Goal: Communication & Community: Answer question/provide support

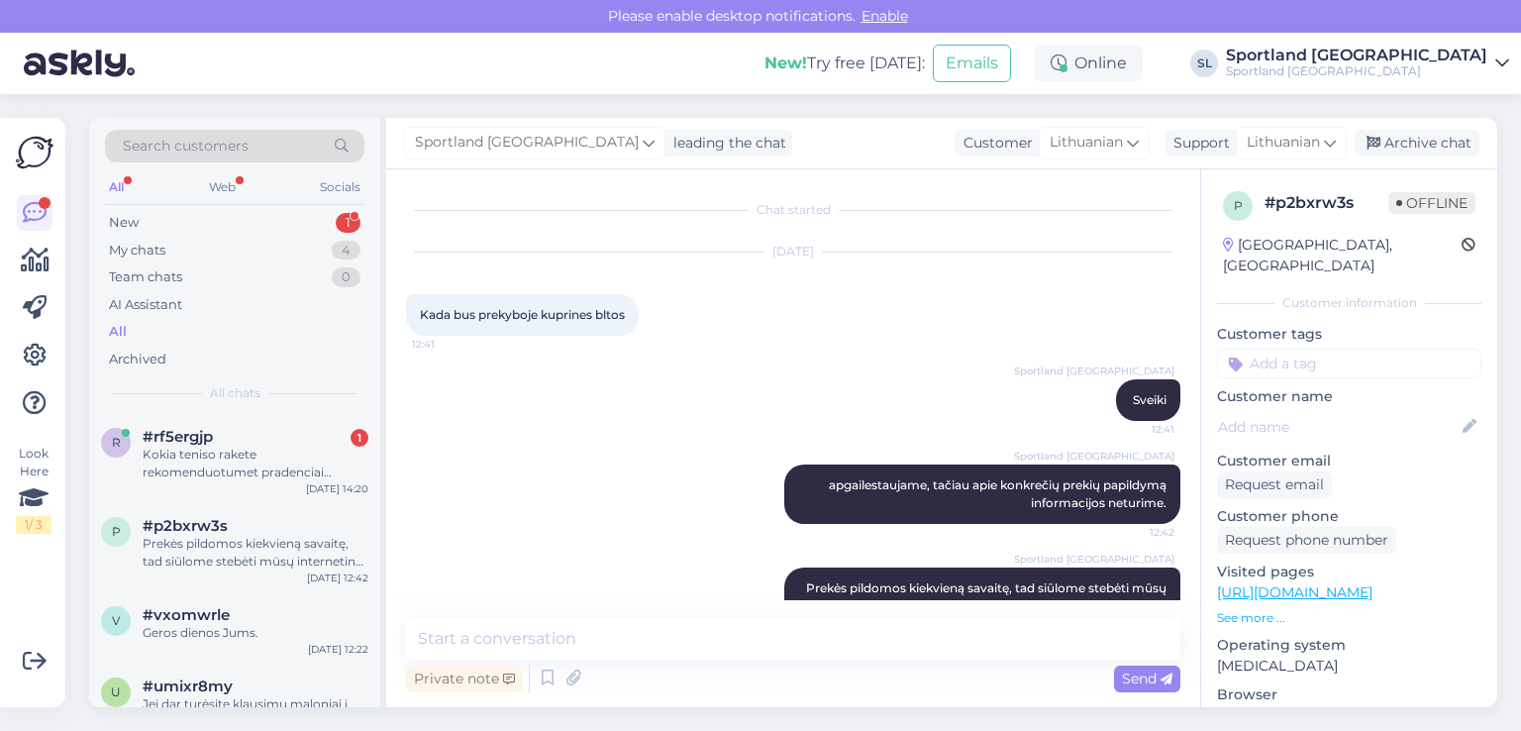
click at [302, 448] on div "Kokia teniso rakete rekomenduotumet pradenciai sugaugusiai moteriai?" at bounding box center [256, 464] width 226 height 36
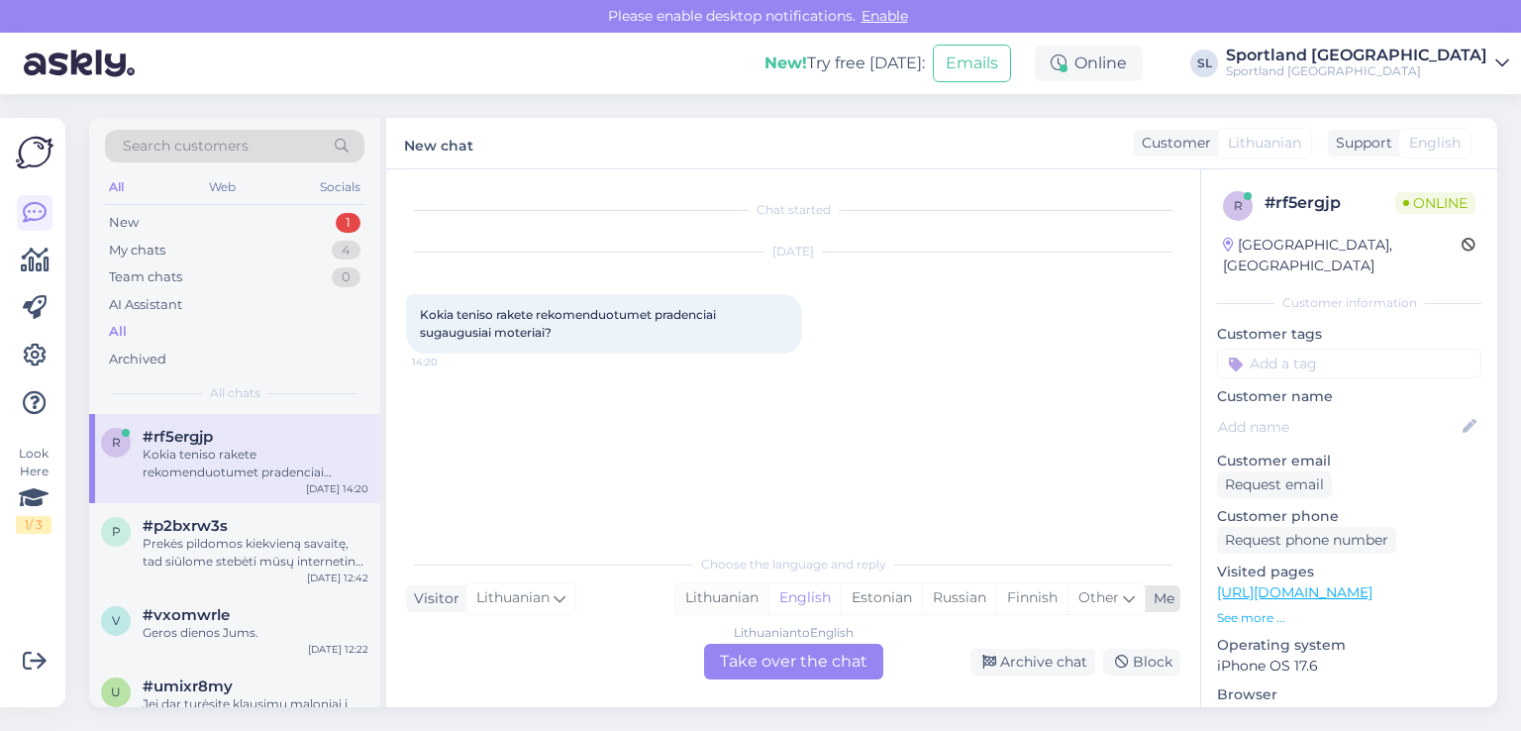
click at [737, 595] on div "Lithuanian" at bounding box center [721, 598] width 93 height 30
click at [764, 653] on div "Lithuanian to Lithuanian Take over the chat" at bounding box center [793, 662] width 179 height 36
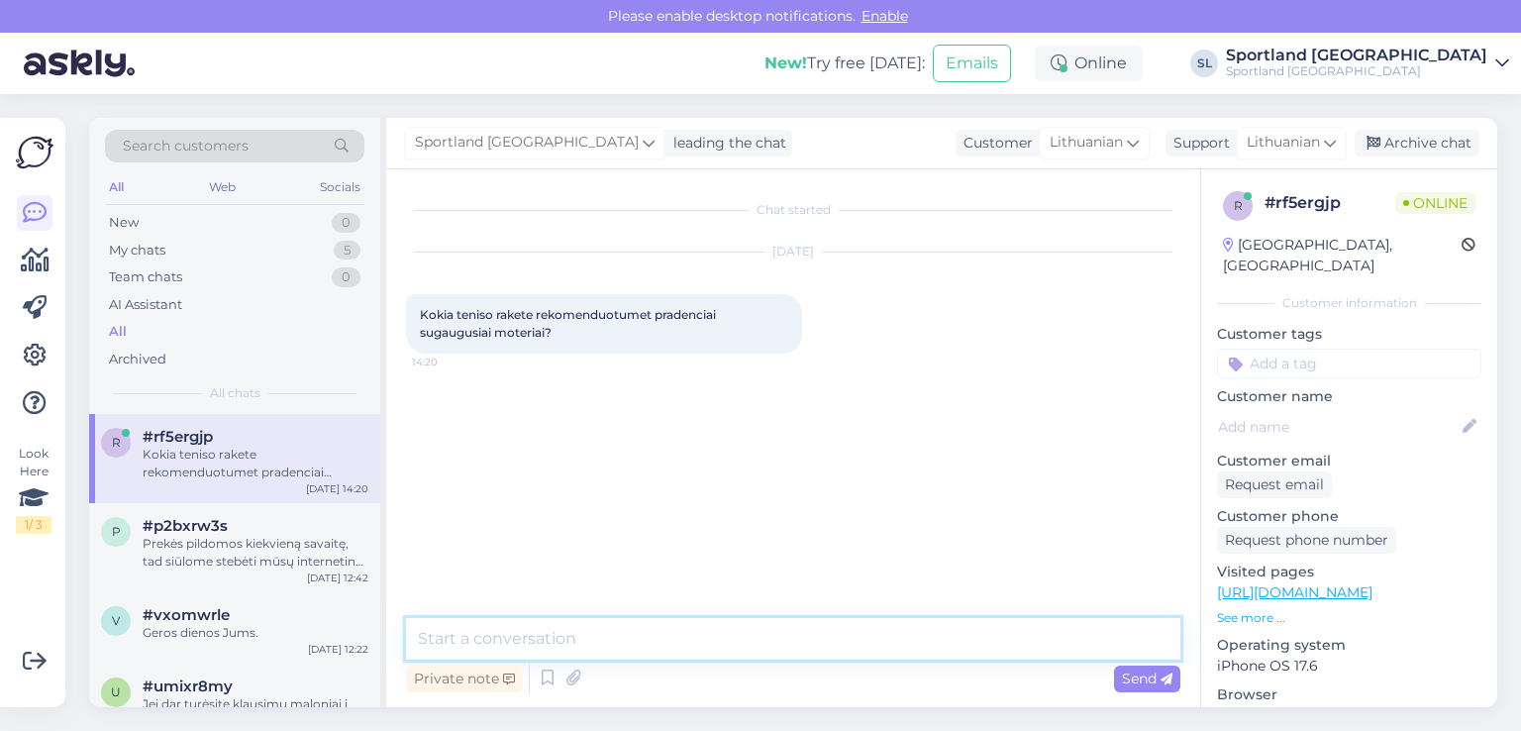
click at [689, 630] on textarea at bounding box center [793, 639] width 774 height 42
type textarea "Sveiki"
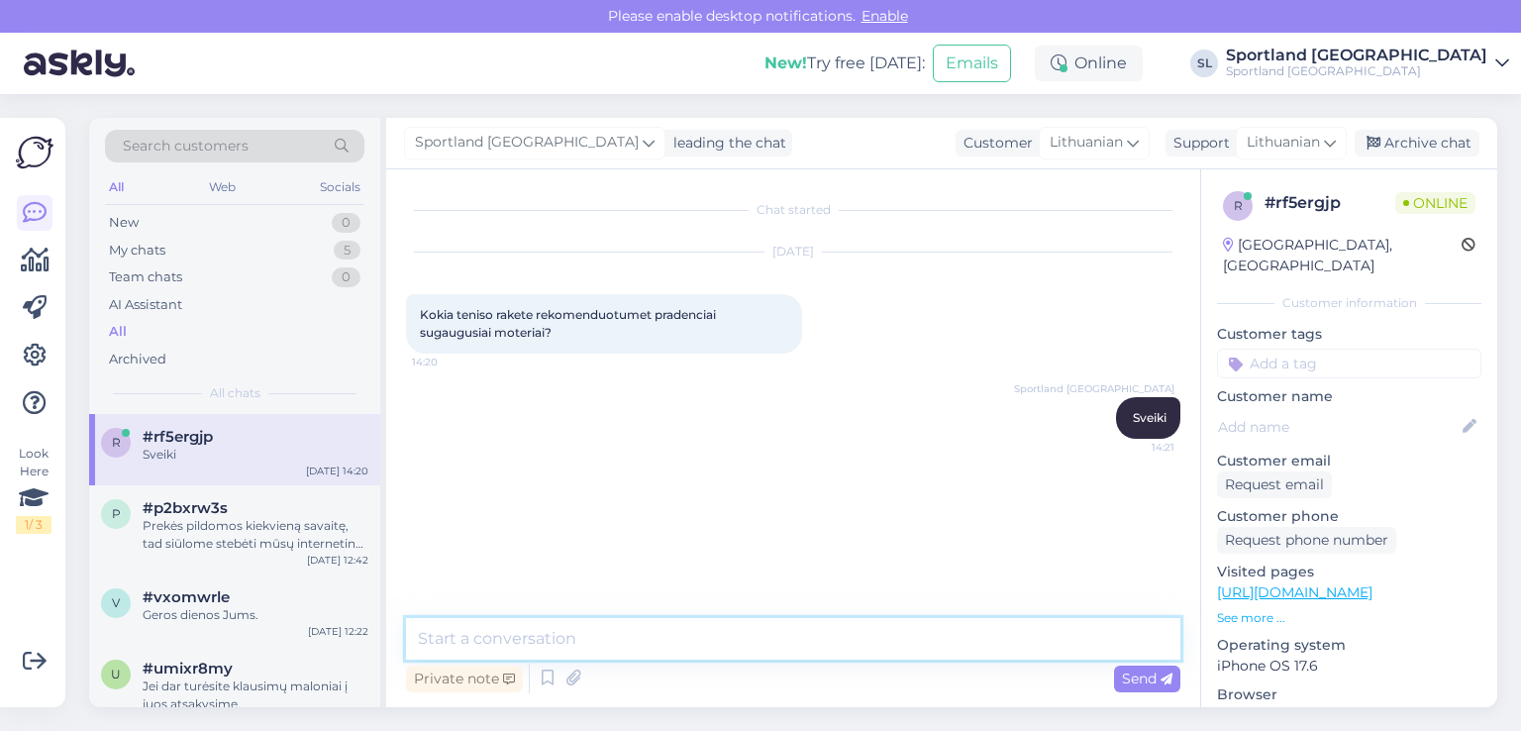
paste textarea "https://sportland.lt/product/head_ig_challenge_team_l_235444"
paste textarea "https://sportland.lt/product/head_mx_attitude_comp_231335"
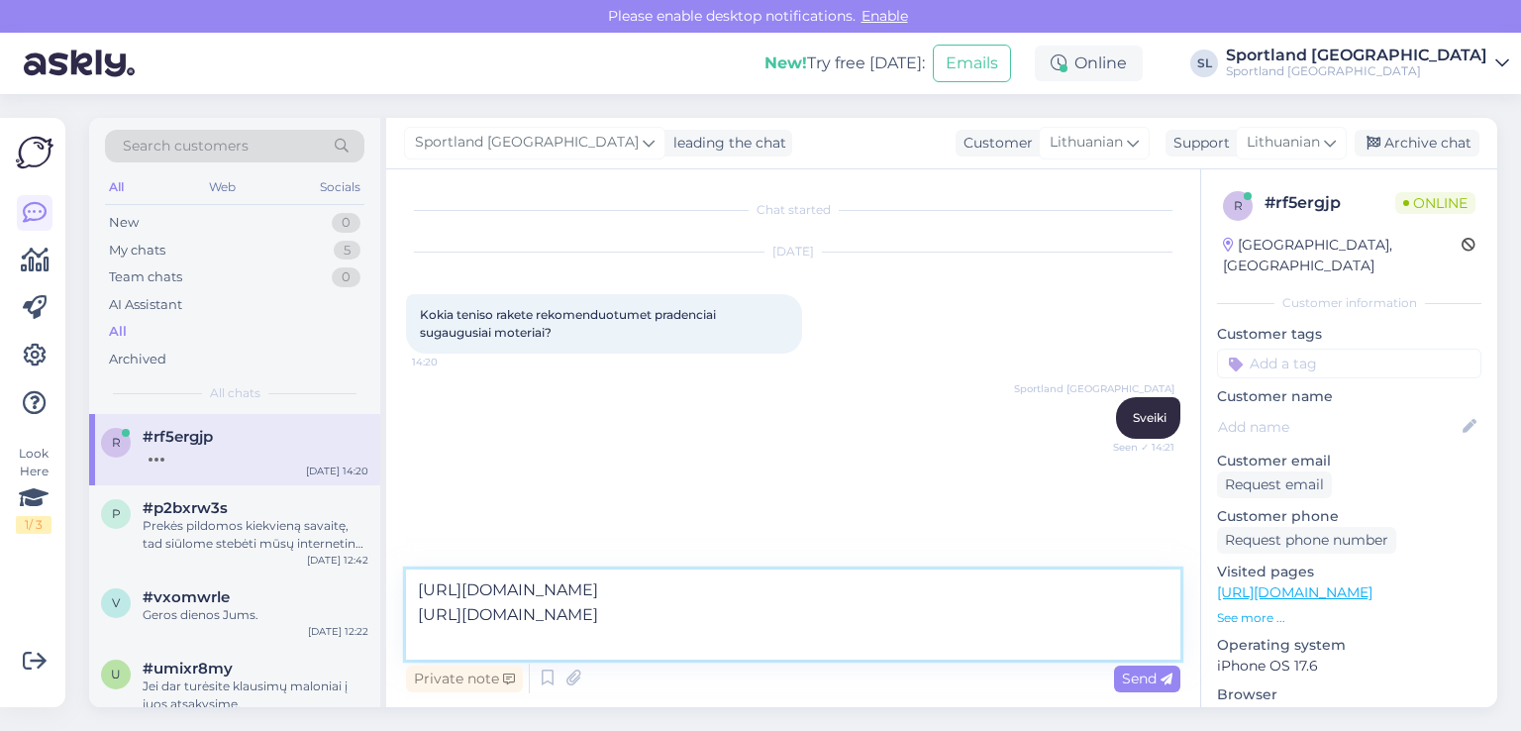
paste textarea "https://sportland.lt/product/wilson_ultra_team_v5_tennis_racquet_wr190010"
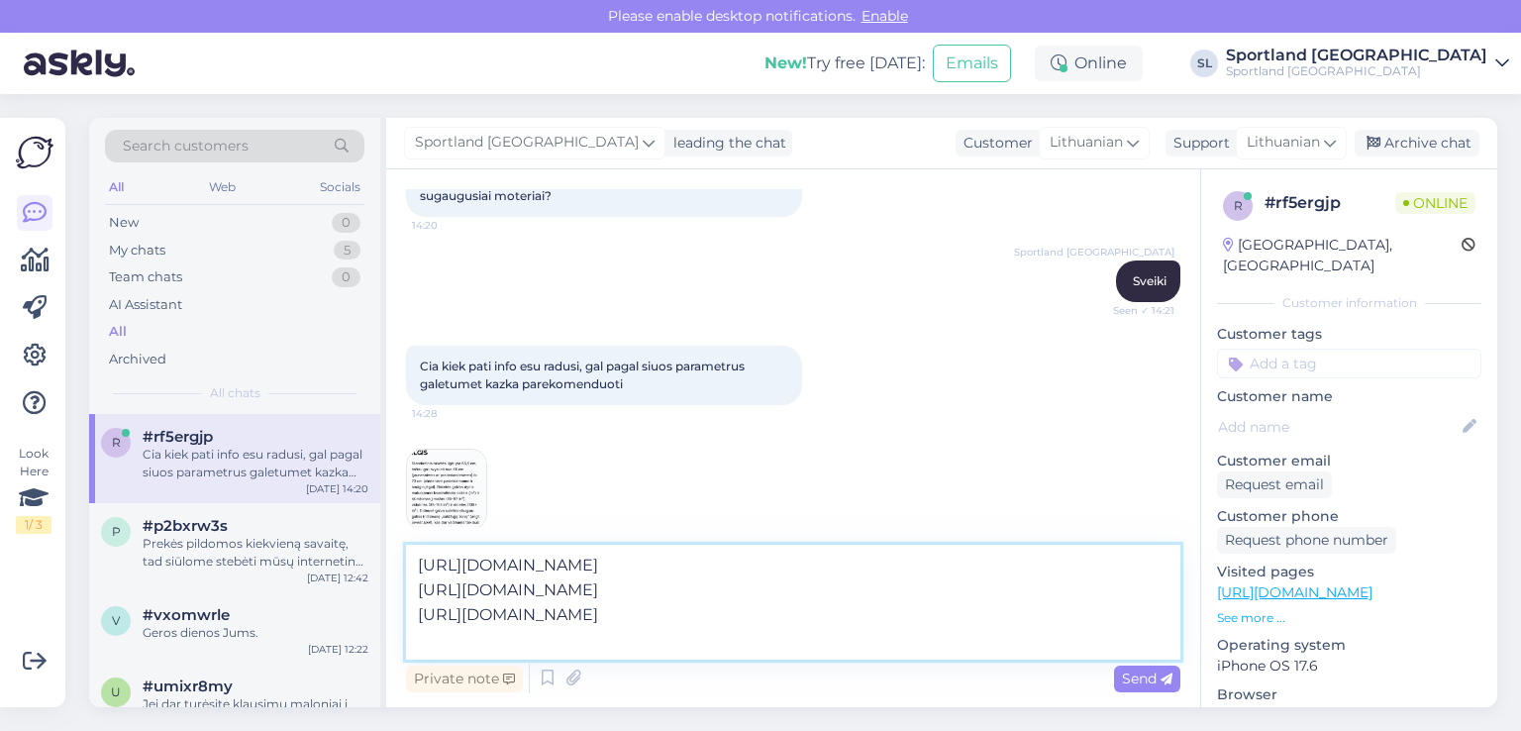
scroll to position [157, 0]
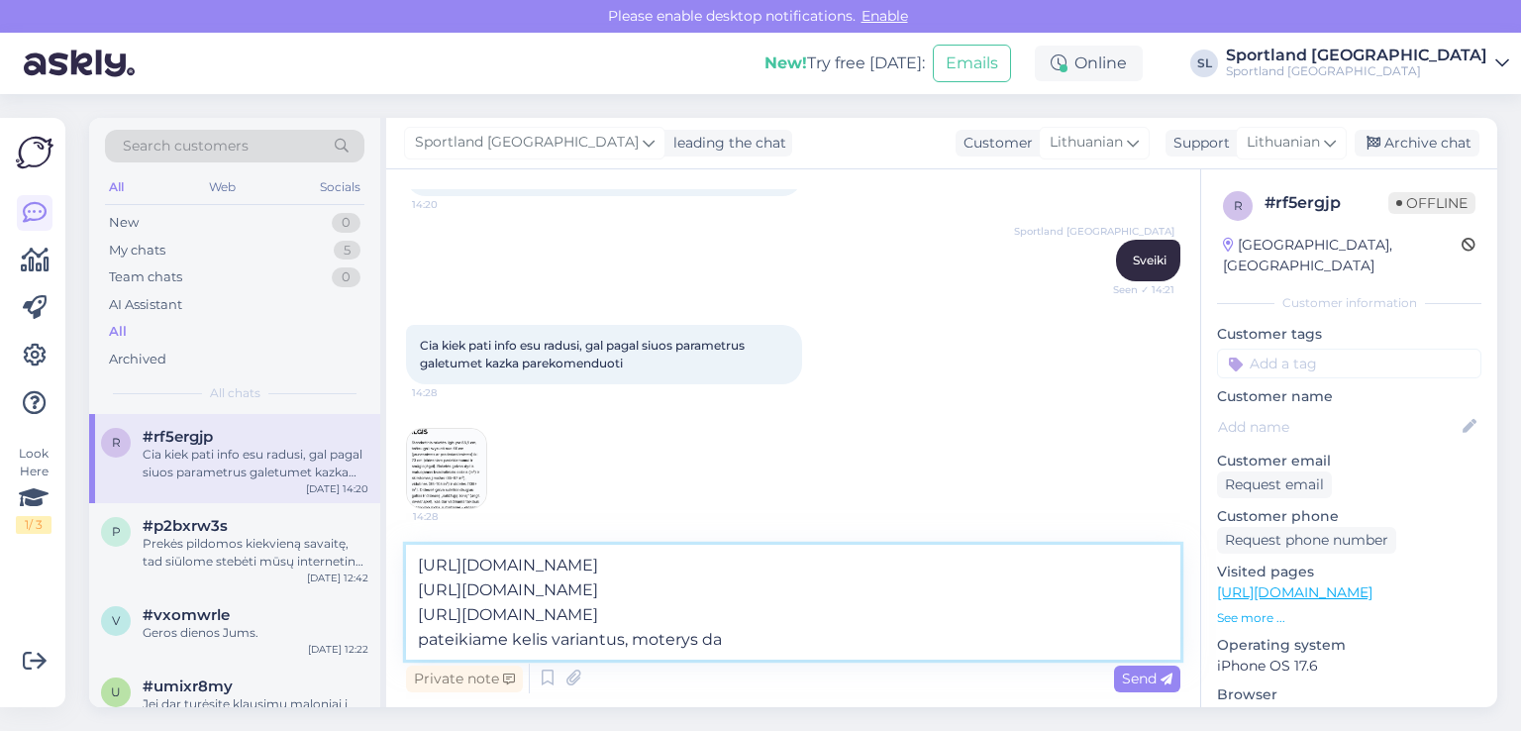
click at [751, 647] on textarea "https://sportland.lt/product/head_ig_challenge_team_l_235444 https://sportland.…" at bounding box center [793, 602] width 774 height 115
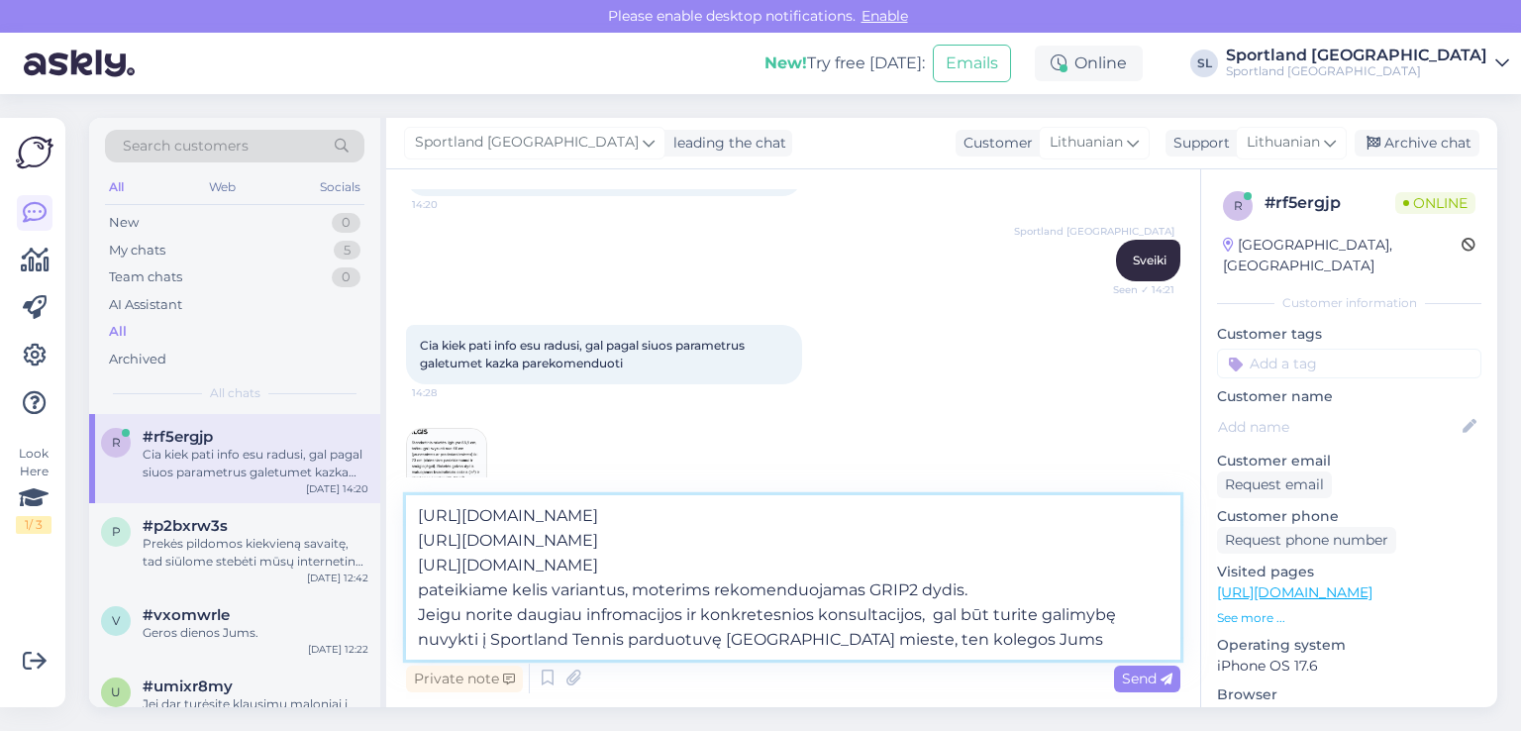
click at [882, 639] on textarea "https://sportland.lt/product/head_ig_challenge_team_l_235444 https://sportland.…" at bounding box center [793, 577] width 774 height 164
click at [1062, 634] on textarea "https://sportland.lt/product/head_ig_challenge_team_l_235444 https://sportland.…" at bounding box center [793, 577] width 774 height 164
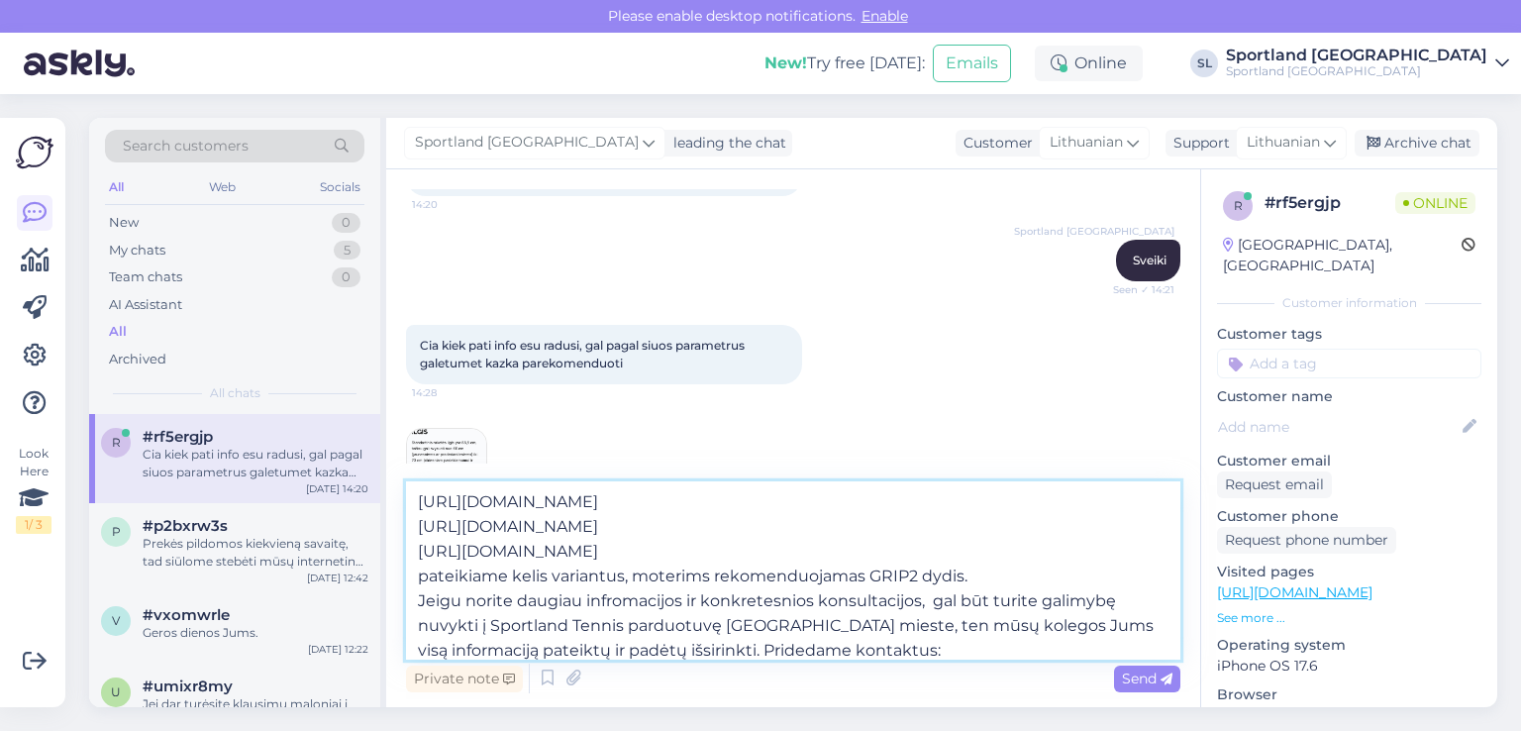
paste textarea "portland Tennis Vilnius Ąžuolyno g. 7 P-Pn 10:00-20:00, Š 10:00-18:00, S 10:00-…"
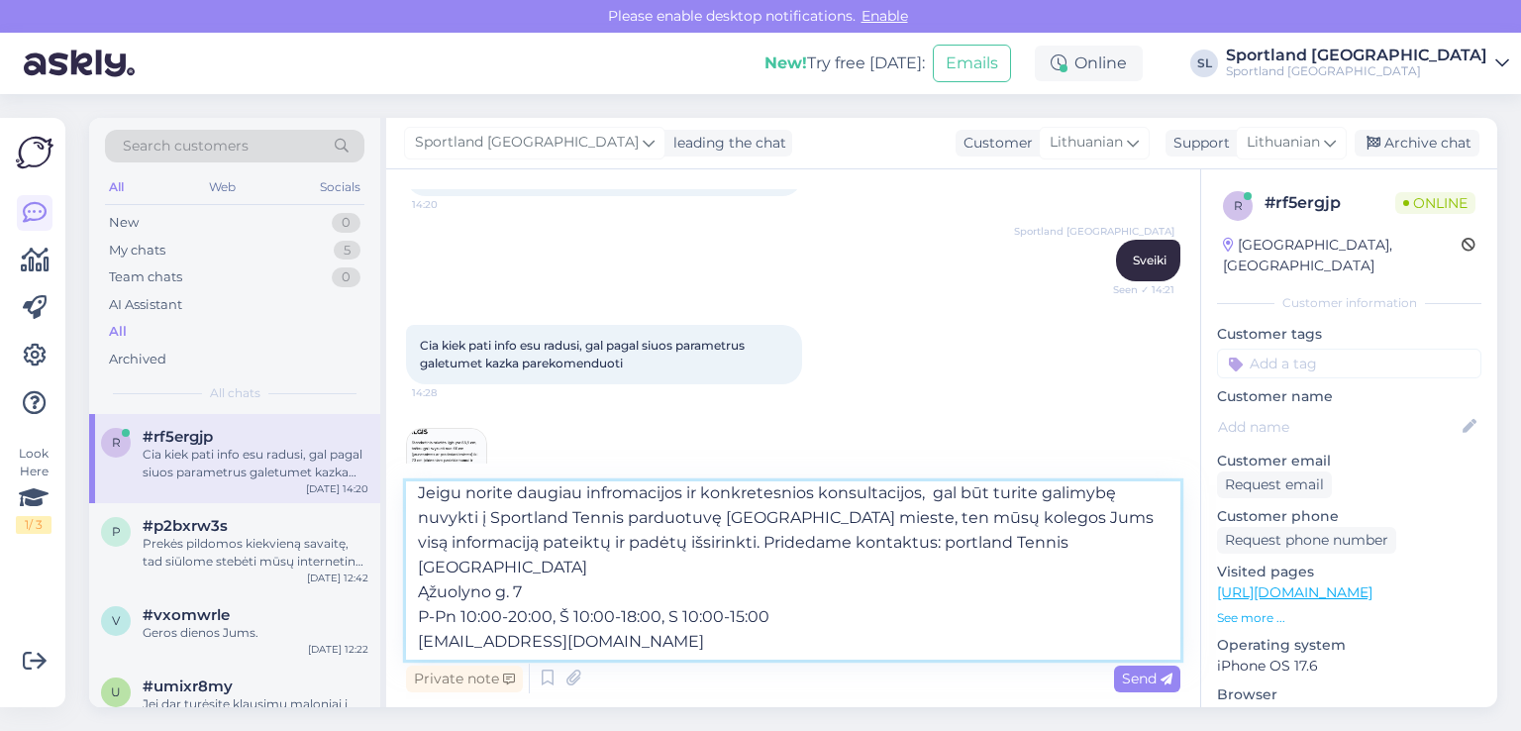
scroll to position [110, 0]
click at [914, 540] on textarea "https://sportland.lt/product/head_ig_challenge_team_l_235444 https://sportland.…" at bounding box center [793, 570] width 774 height 178
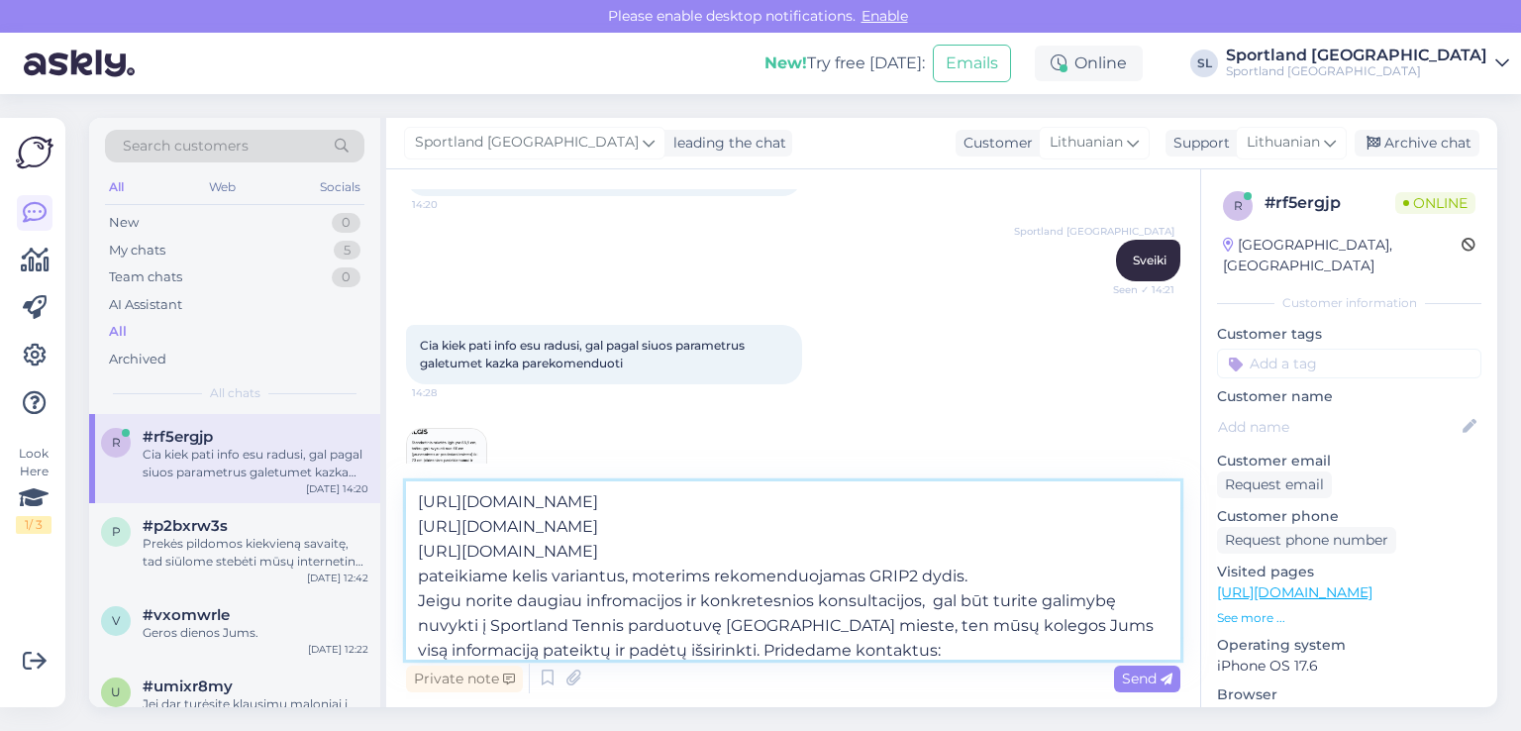
scroll to position [0, 0]
click at [816, 599] on textarea "https://sportland.lt/product/head_ig_challenge_team_l_235444 https://sportland.…" at bounding box center [793, 570] width 774 height 178
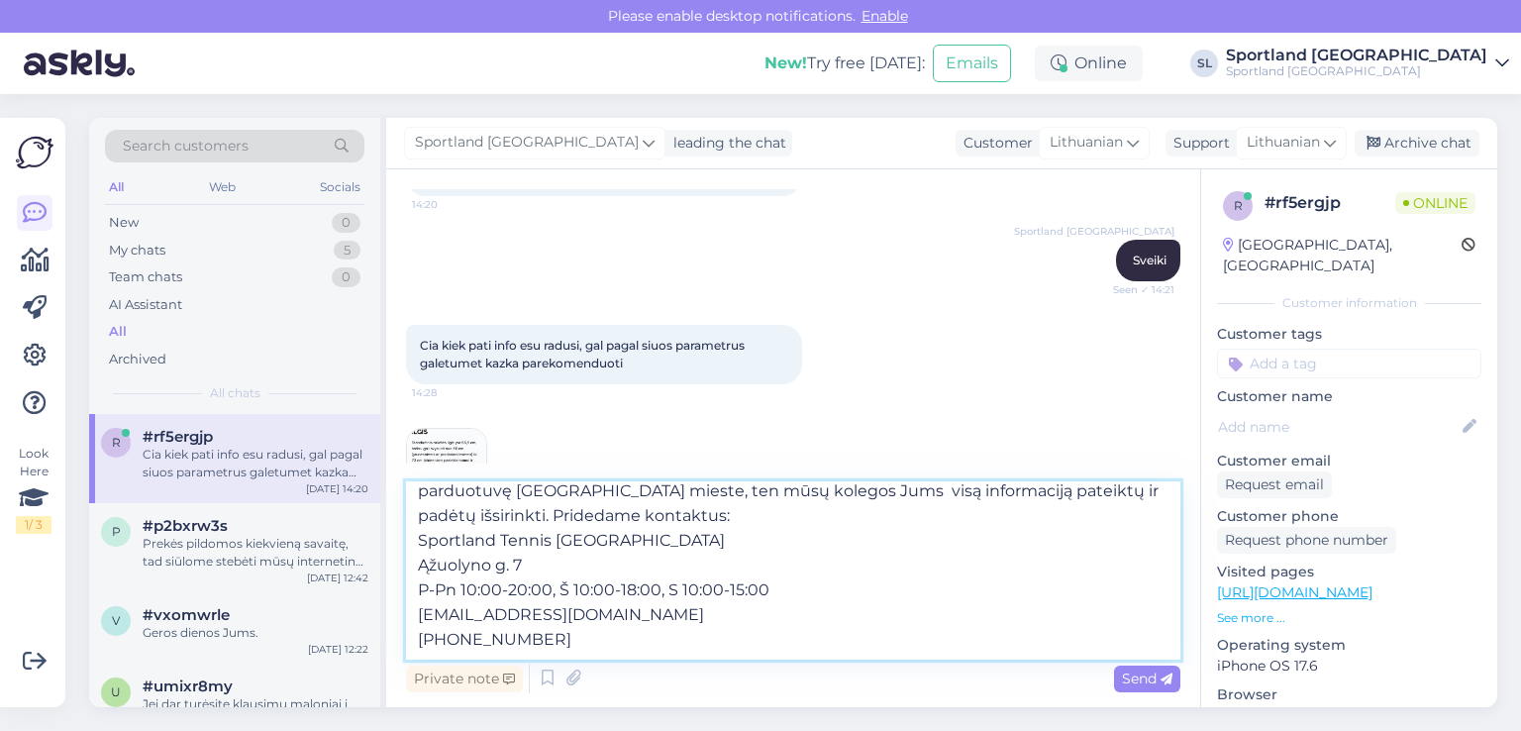
scroll to position [36, 0]
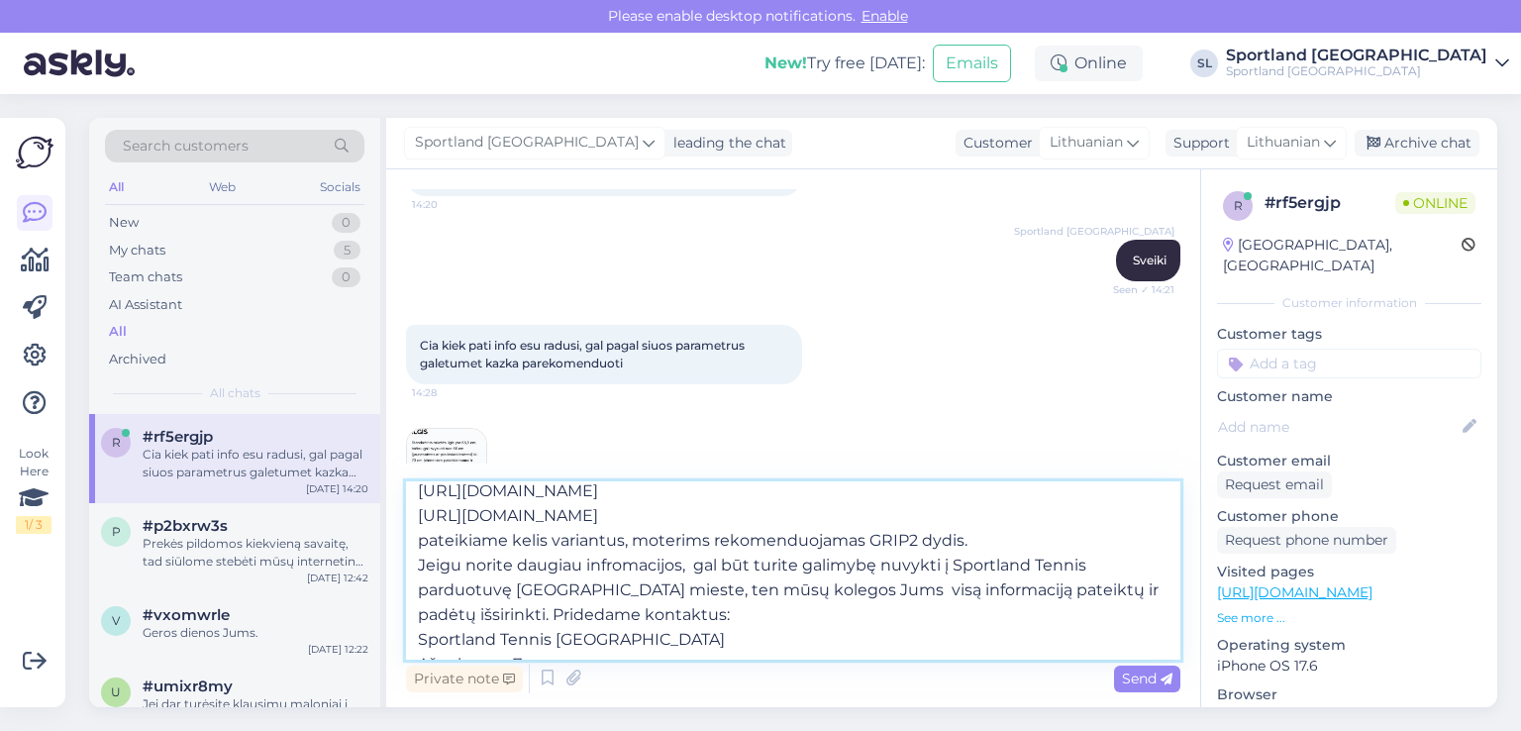
click at [481, 612] on textarea "https://sportland.lt/product/head_ig_challenge_team_l_235444 https://sportland.…" at bounding box center [793, 570] width 774 height 178
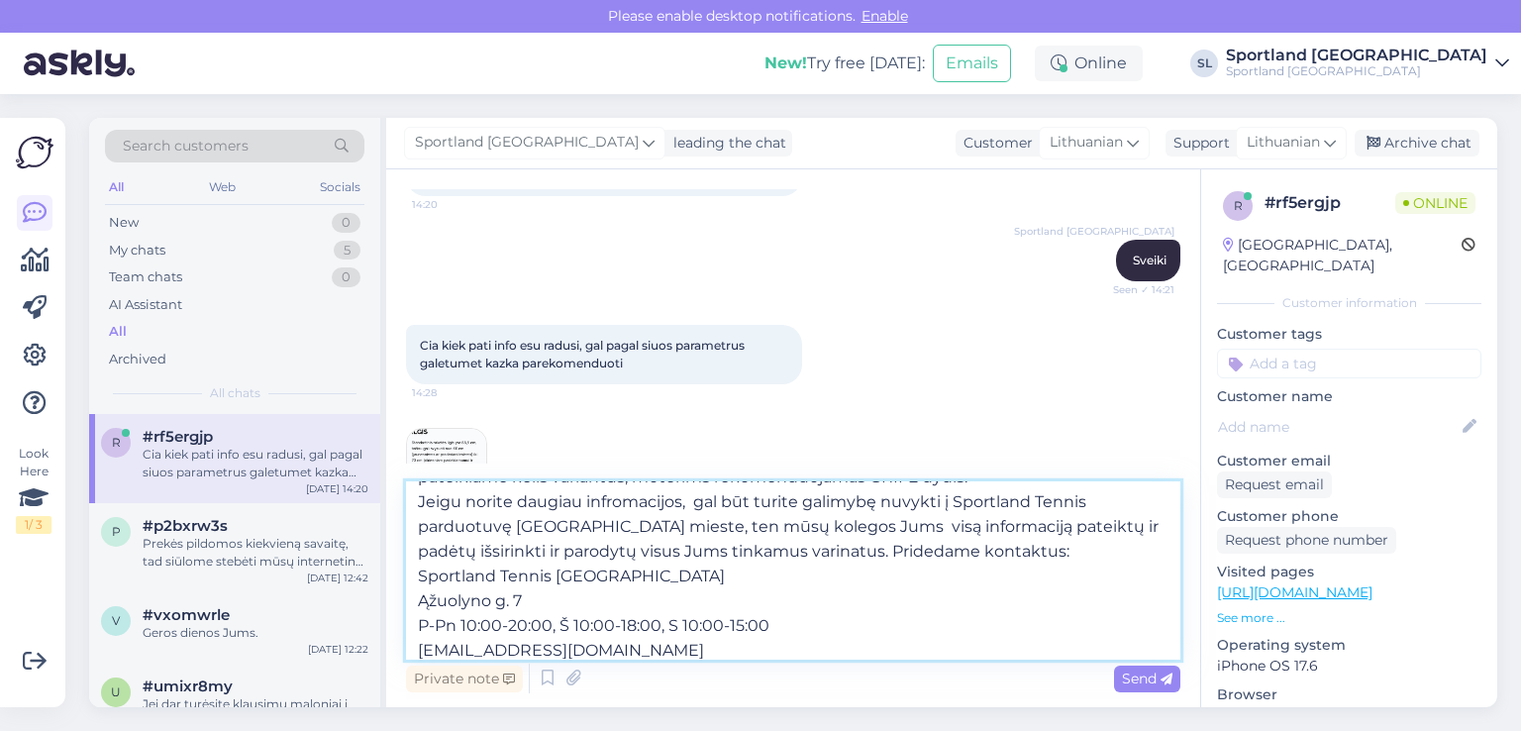
scroll to position [135, 0]
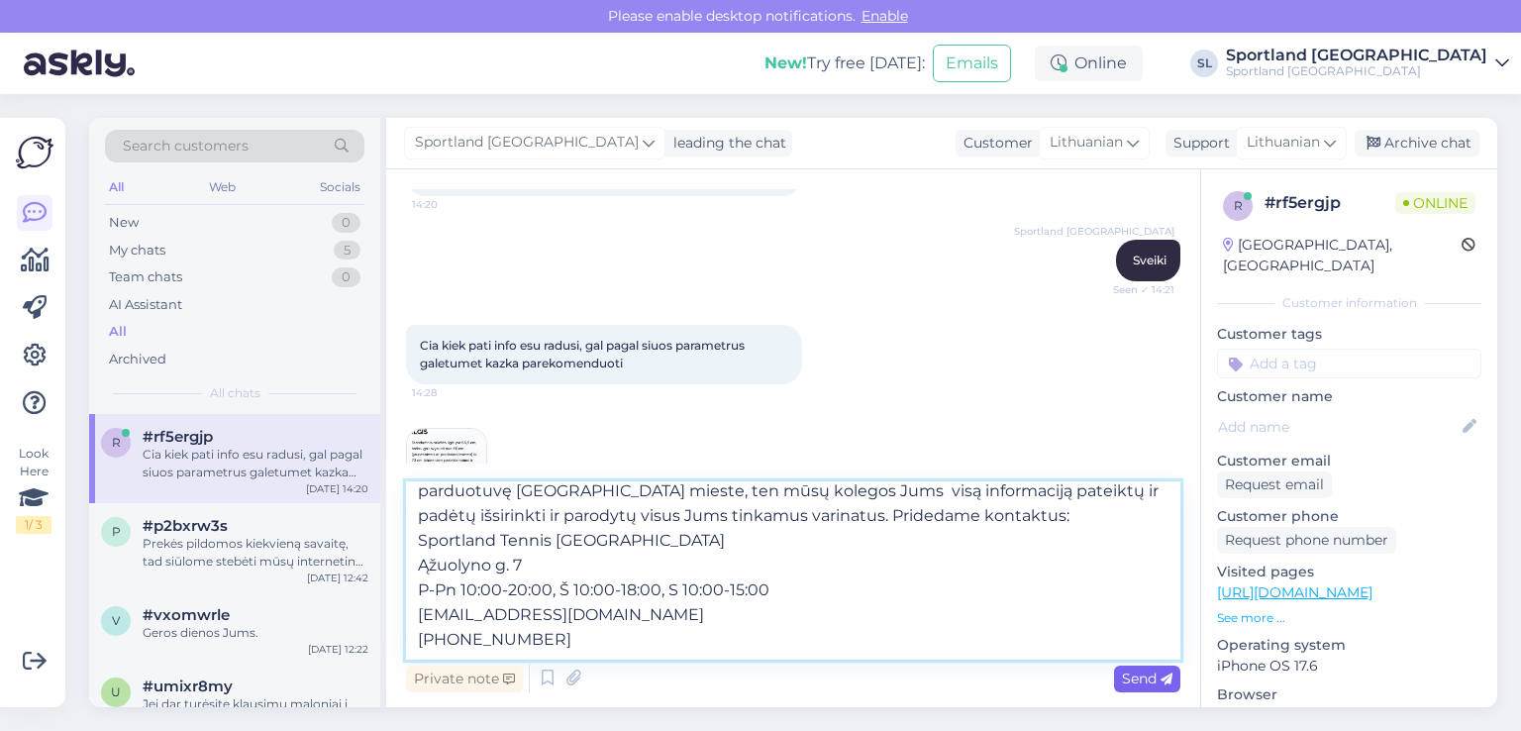
type textarea "https://sportland.lt/product/head_ig_challenge_team_l_235444 https://sportland.…"
click at [1127, 684] on span "Send" at bounding box center [1147, 678] width 50 height 18
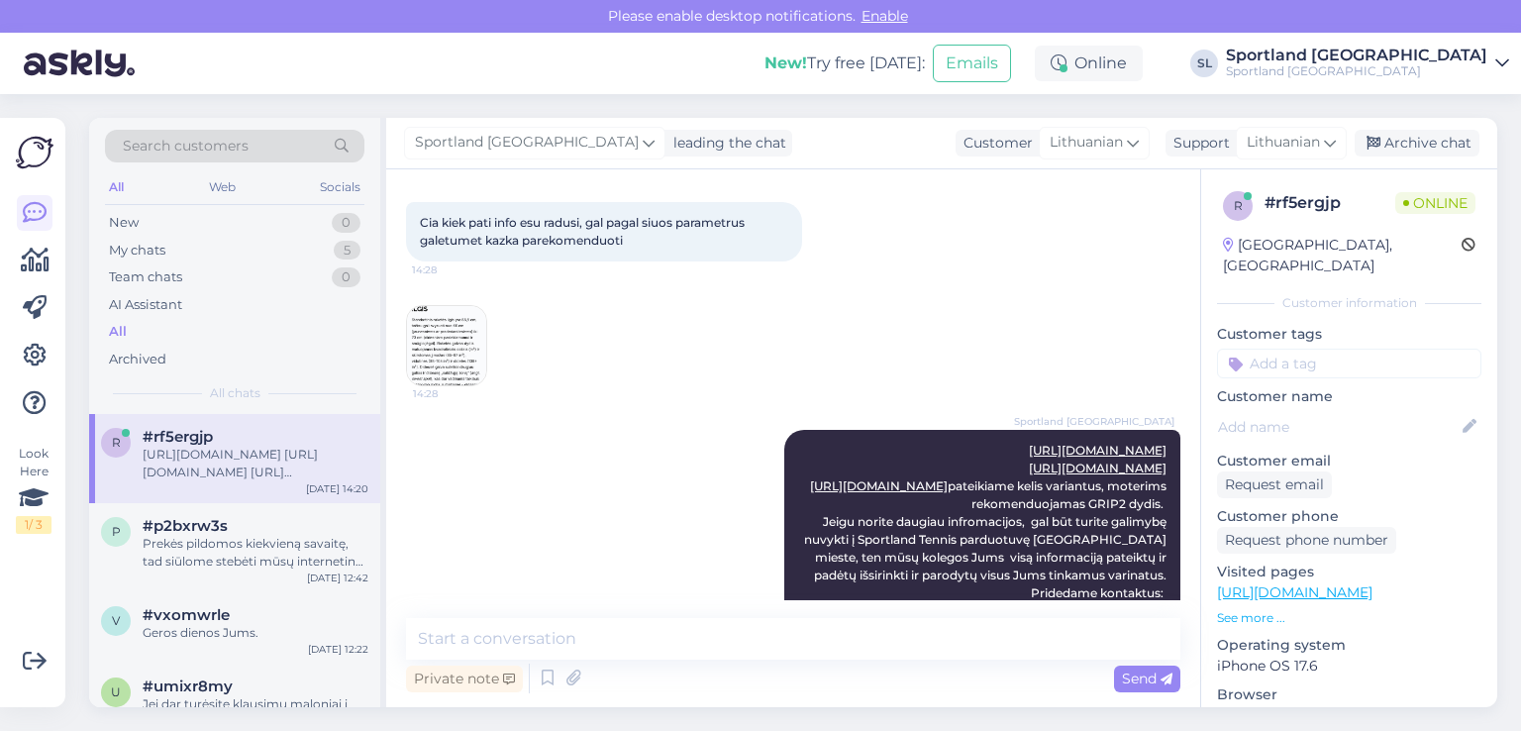
scroll to position [161, 0]
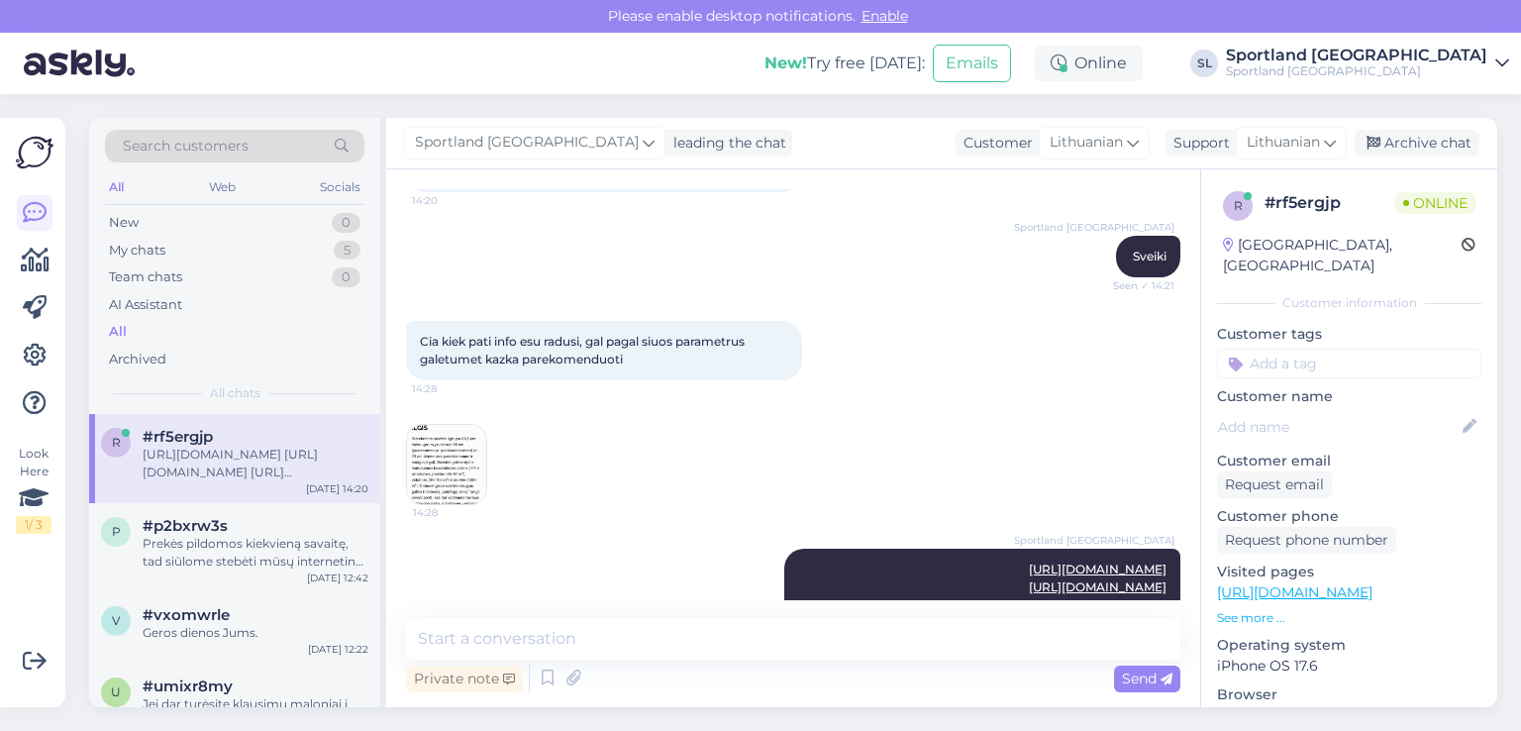
click at [441, 453] on img at bounding box center [446, 464] width 79 height 79
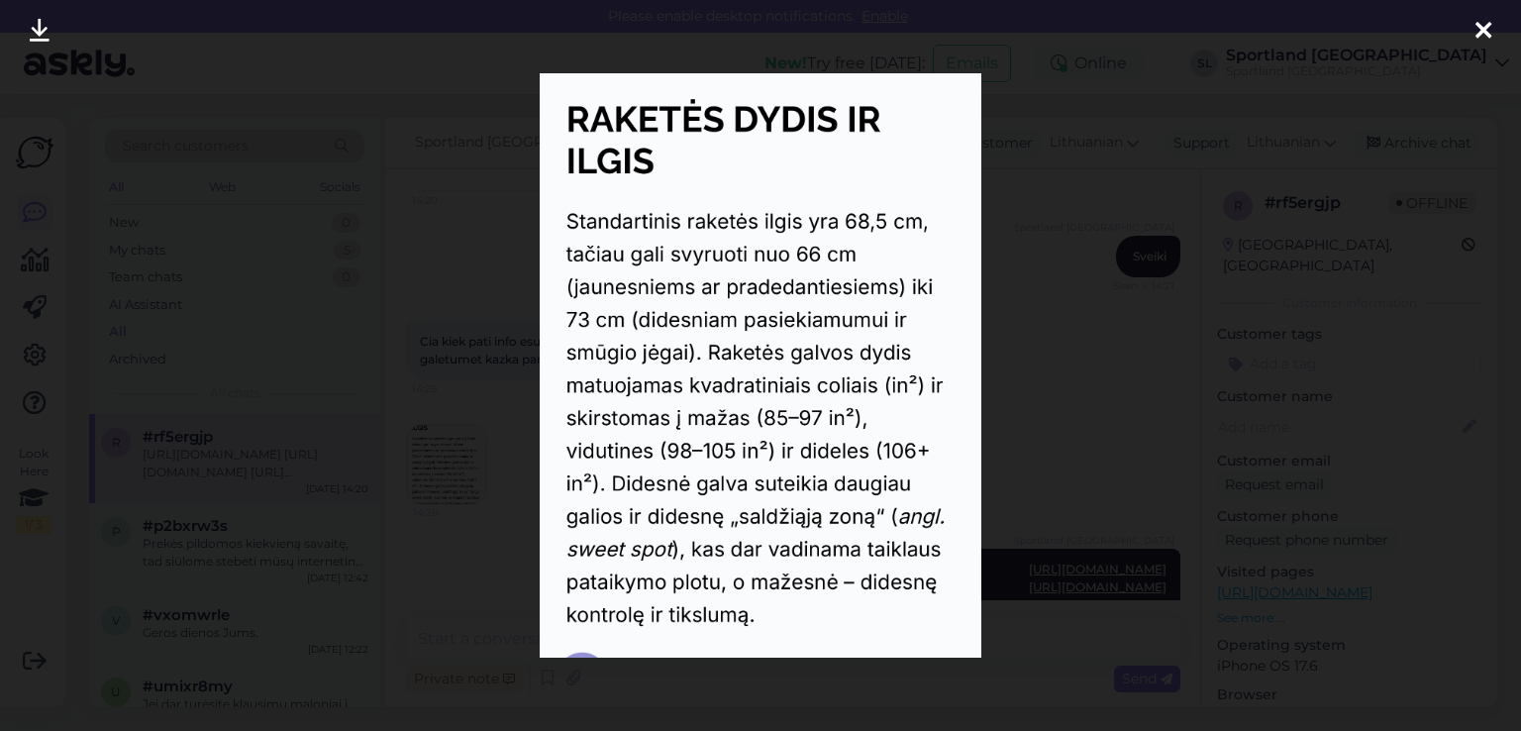
click at [1480, 39] on icon at bounding box center [1483, 32] width 16 height 26
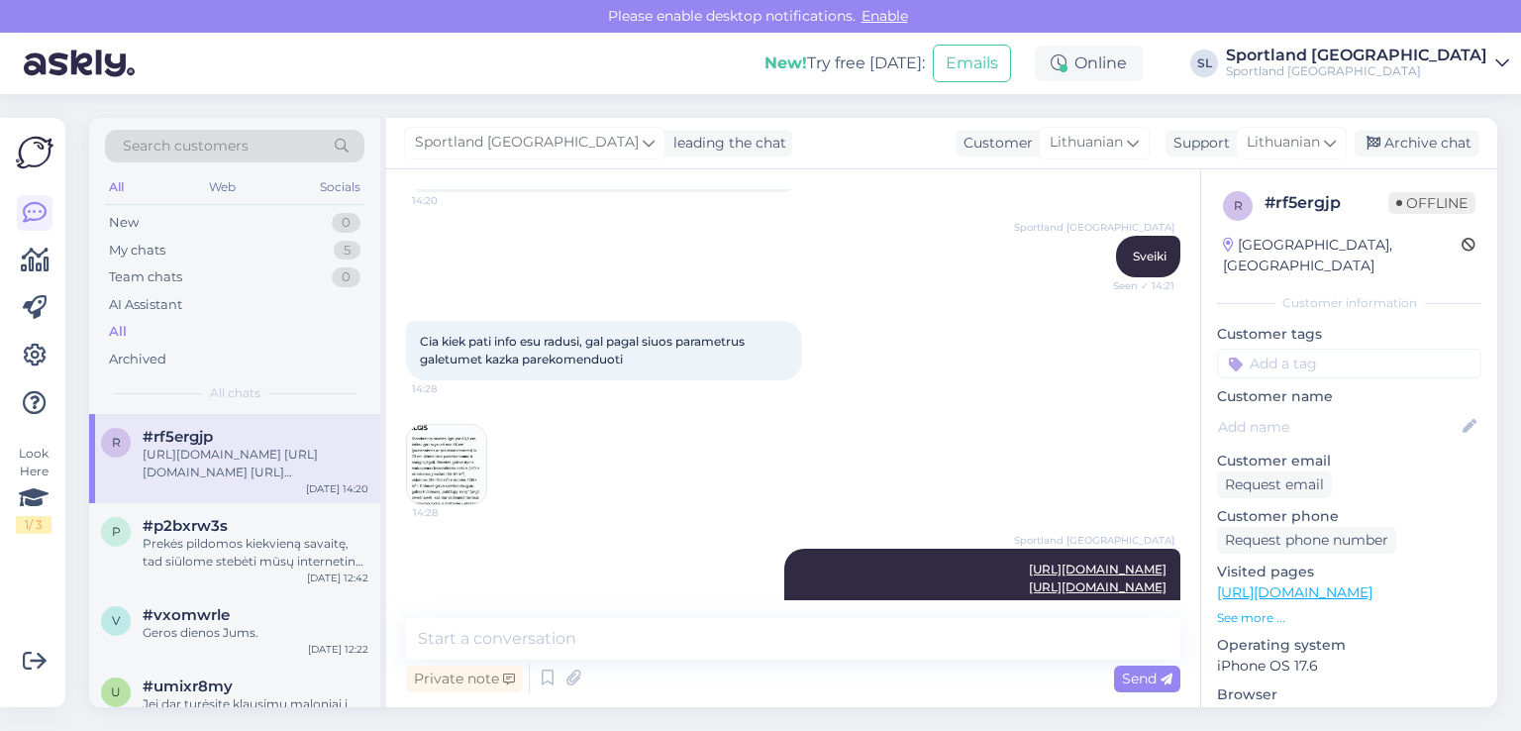
scroll to position [458, 0]
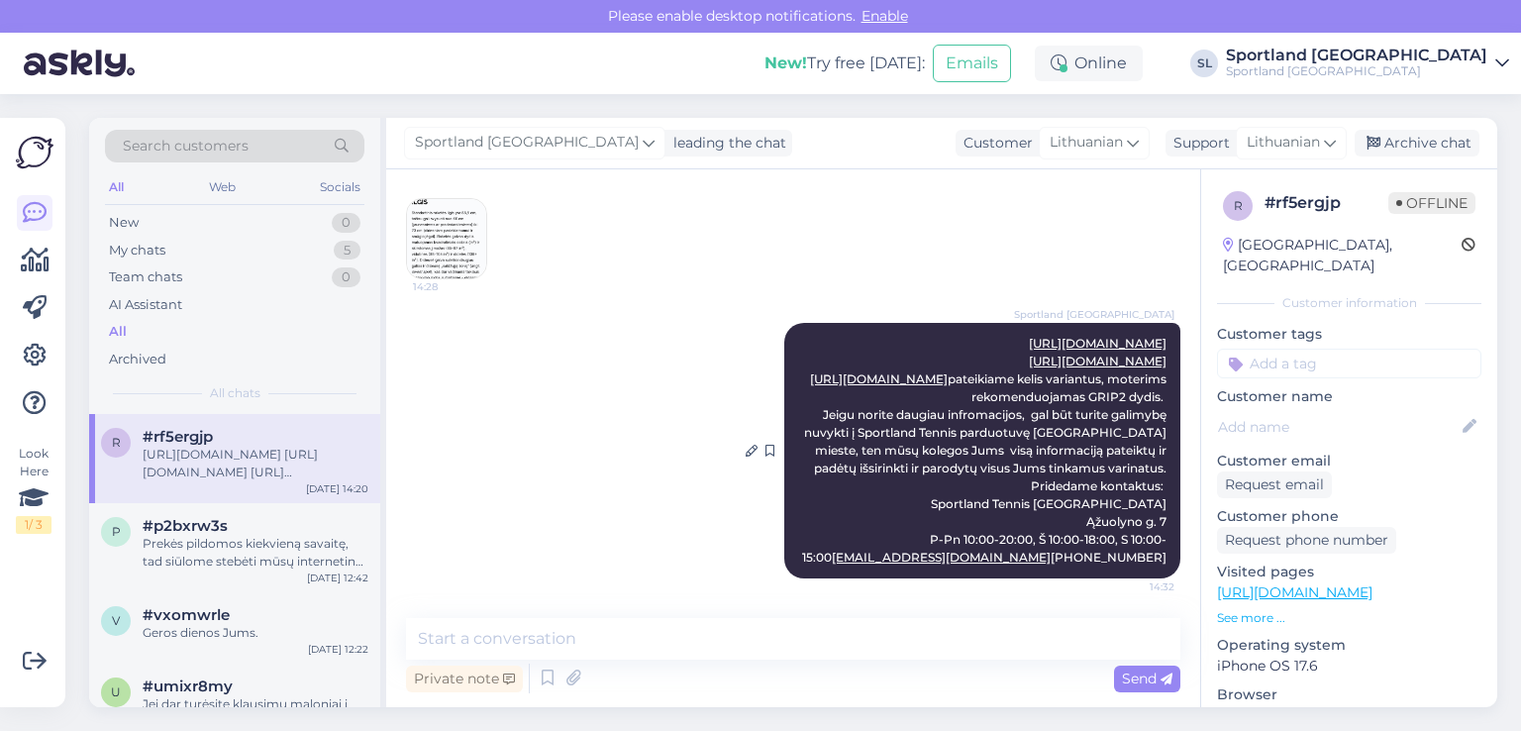
click at [1029, 353] on link "https://sportland.lt/product/head_mx_attitude_comp_231335" at bounding box center [1098, 360] width 138 height 15
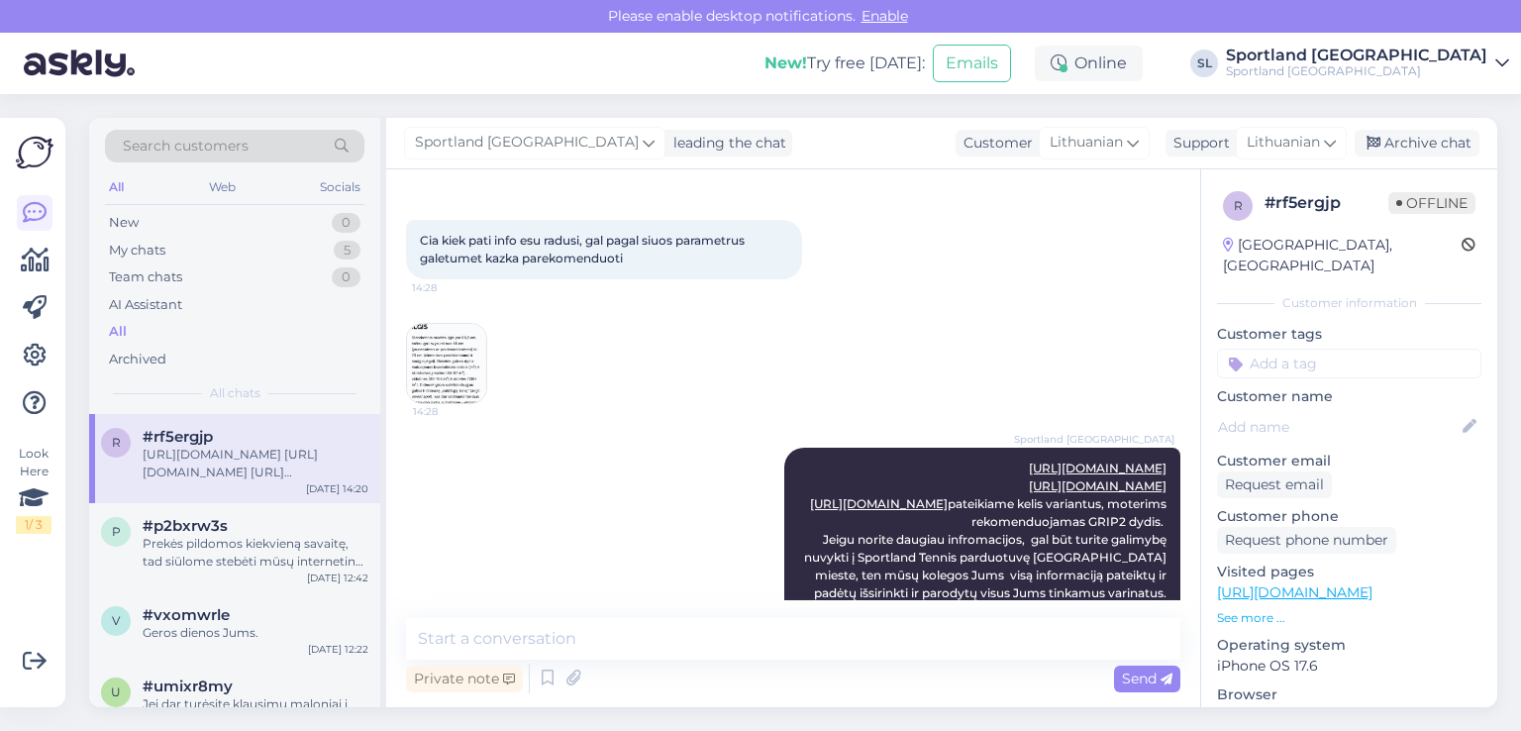
scroll to position [260, 0]
click at [465, 358] on img at bounding box center [446, 365] width 79 height 79
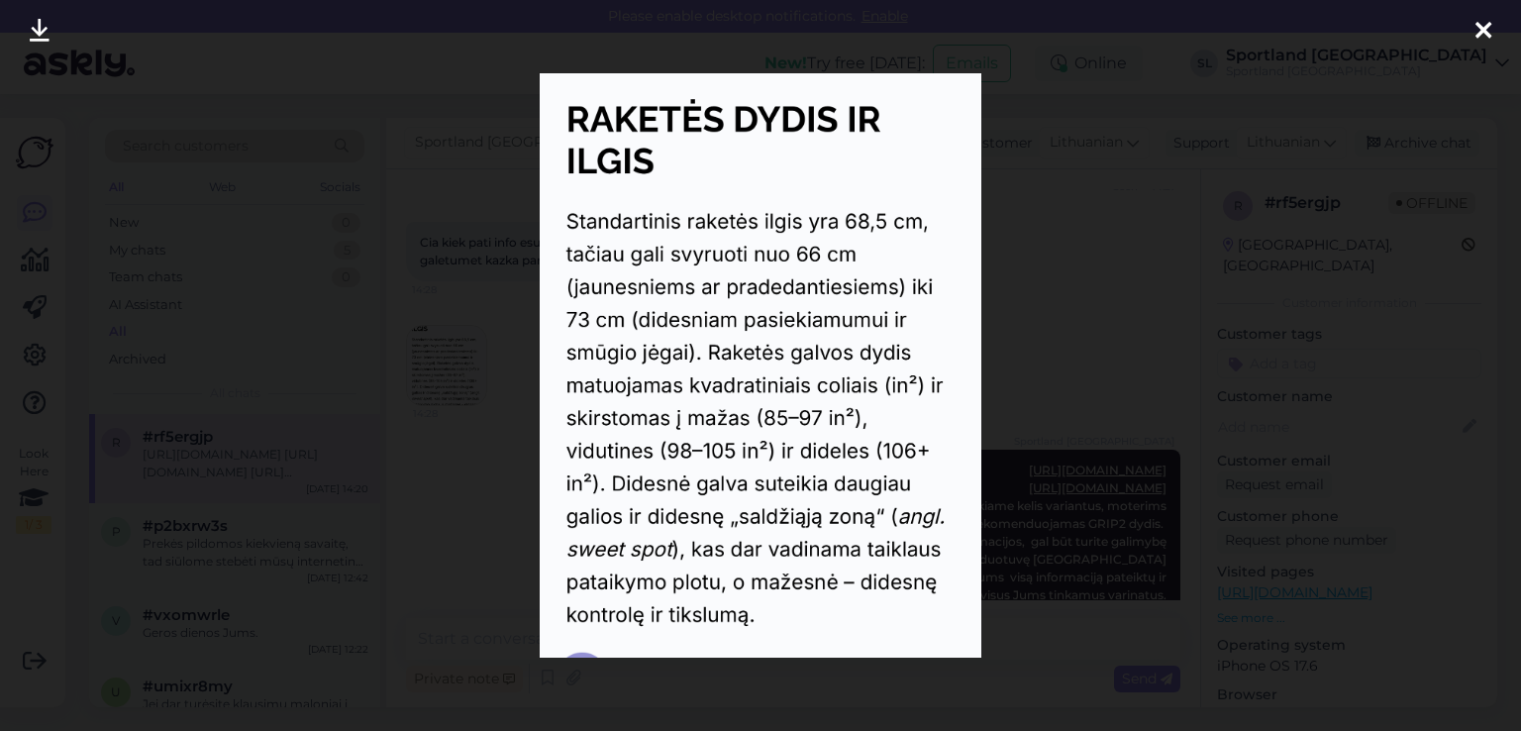
click at [1464, 29] on div at bounding box center [1483, 31] width 40 height 62
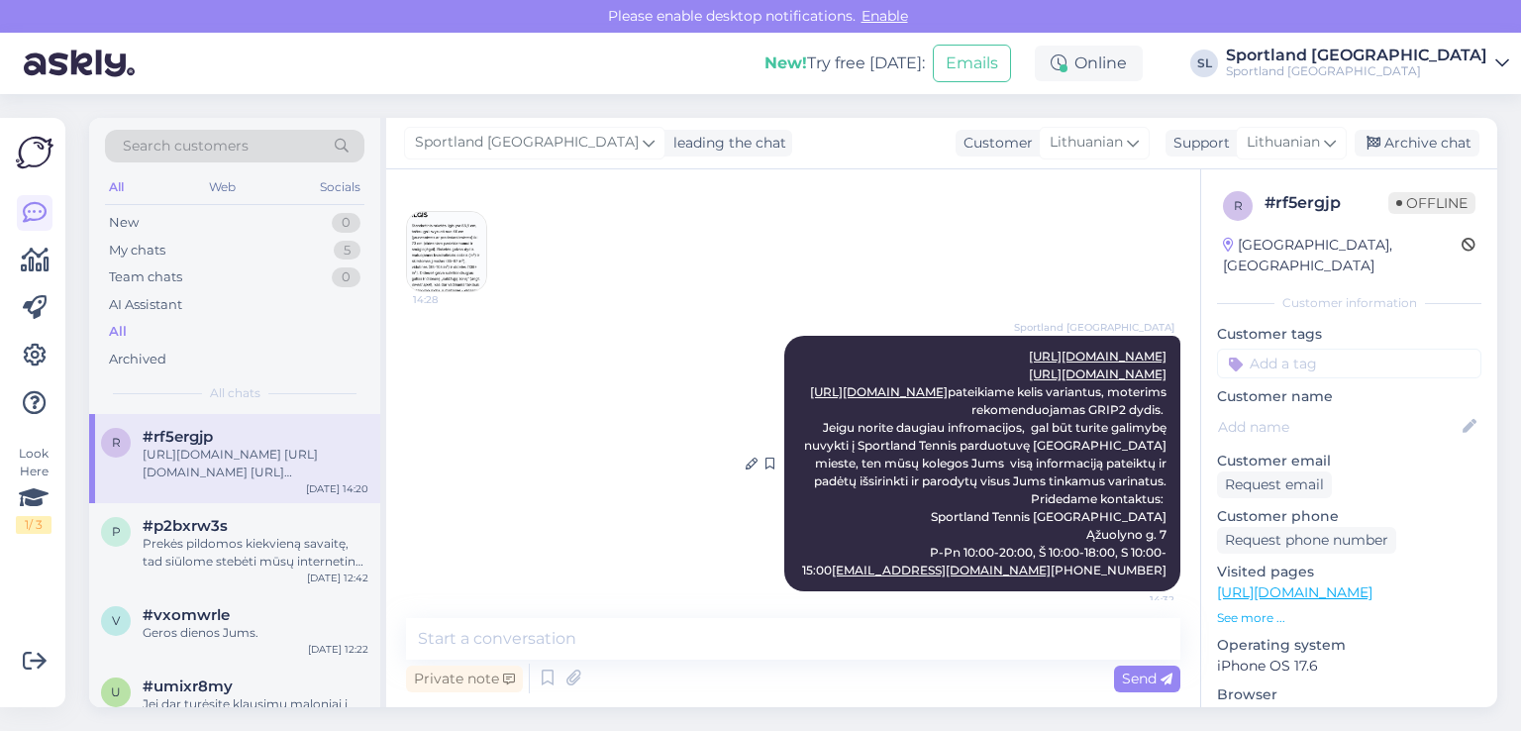
scroll to position [458, 0]
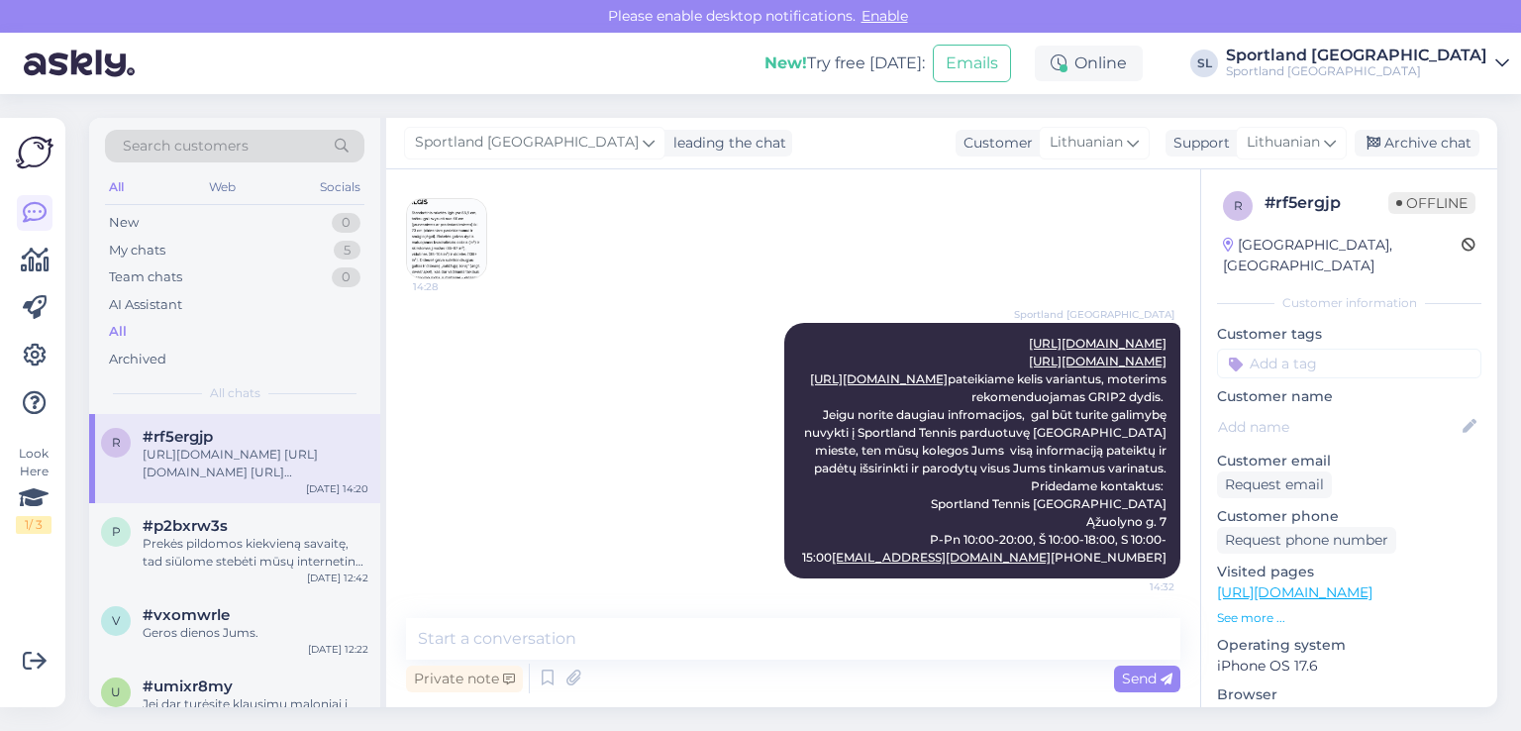
click at [1457, 165] on div "Sportland Lithuania leading the chat Customer Lithuanian Support Lithuanian Arc…" at bounding box center [941, 143] width 1111 height 51
click at [1448, 152] on div "Archive chat" at bounding box center [1416, 143] width 125 height 27
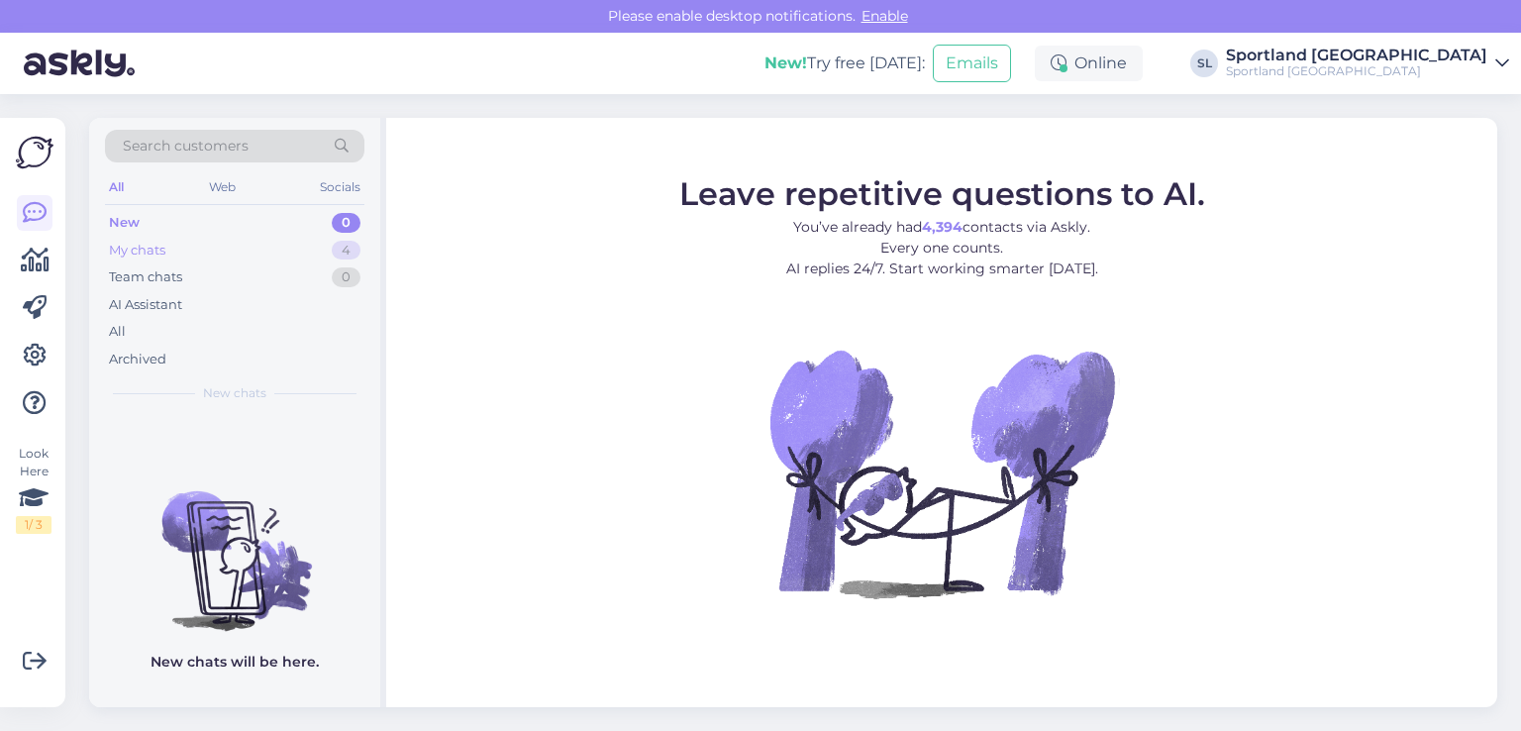
click at [246, 246] on div "My chats 4" at bounding box center [234, 251] width 259 height 28
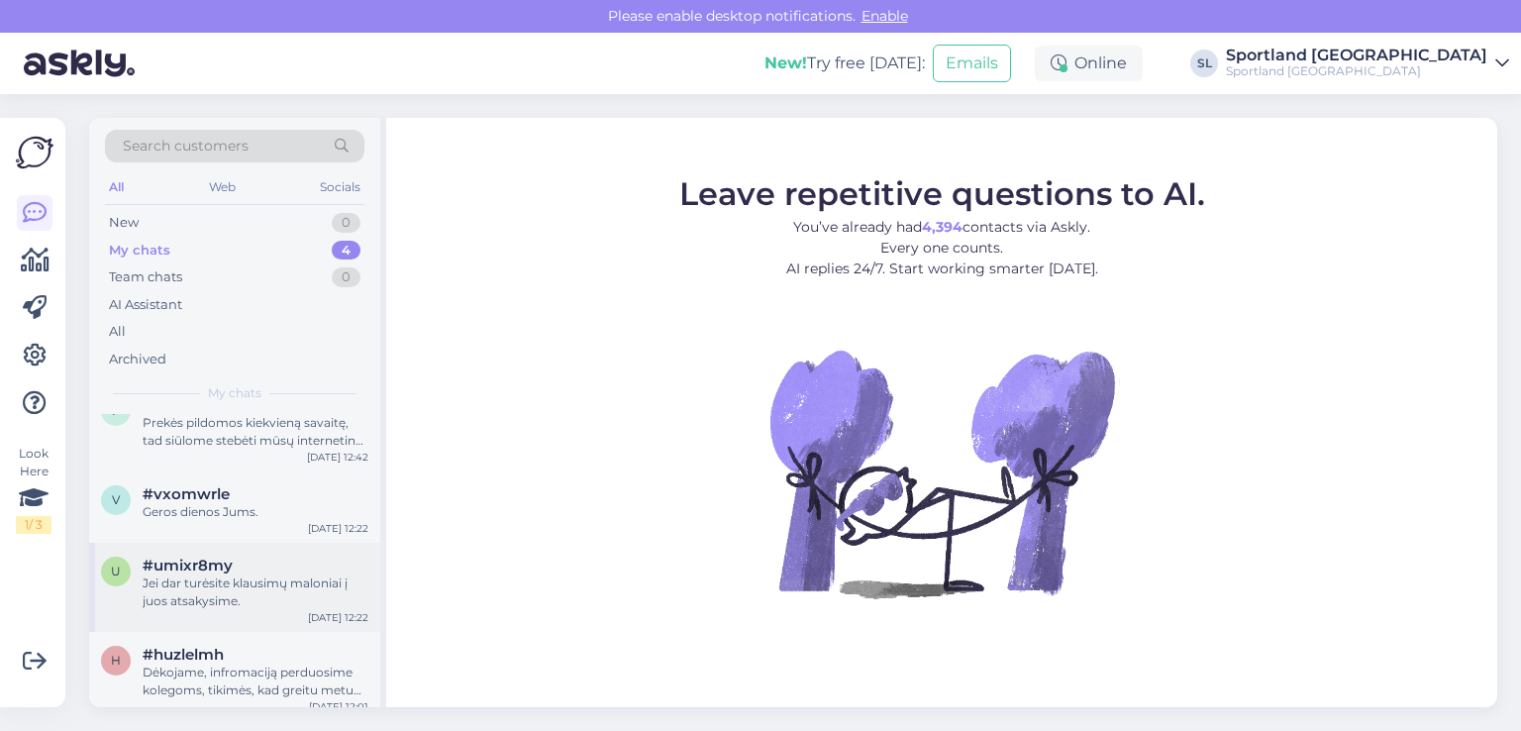
scroll to position [45, 0]
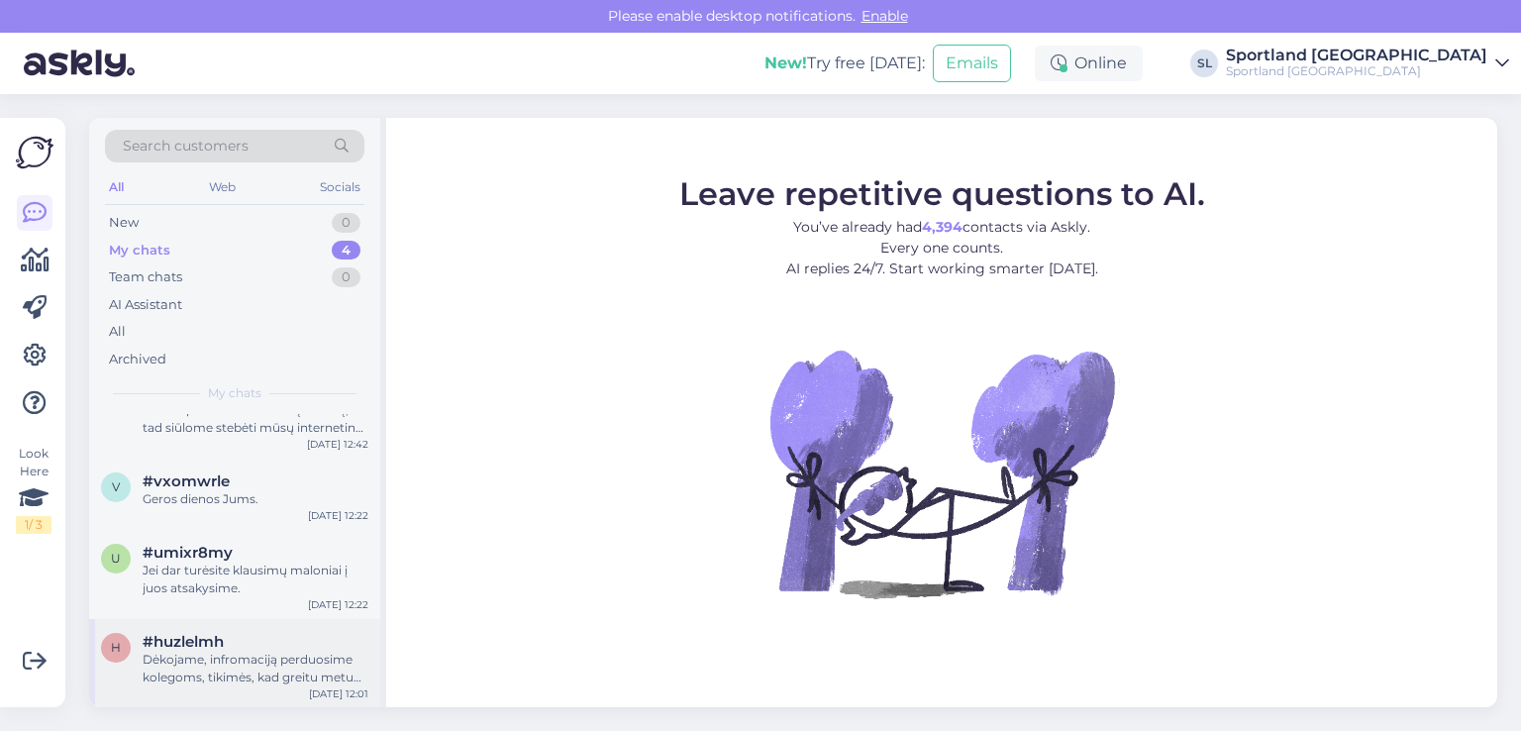
click at [238, 662] on div "Dėkojame, infromaciją perduosime kolegoms, tikimės, kad greitu metu su Jumis su…" at bounding box center [256, 669] width 226 height 36
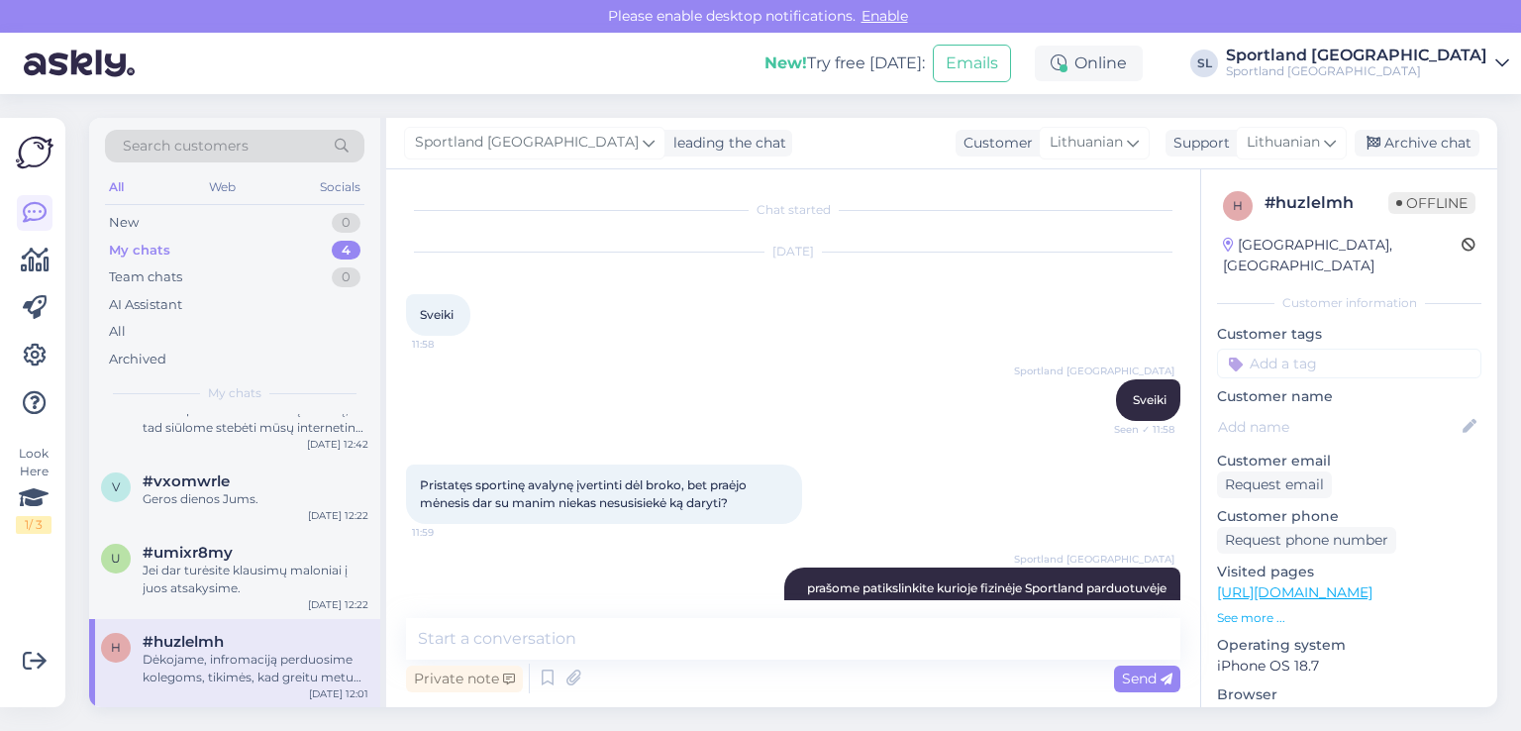
scroll to position [290, 0]
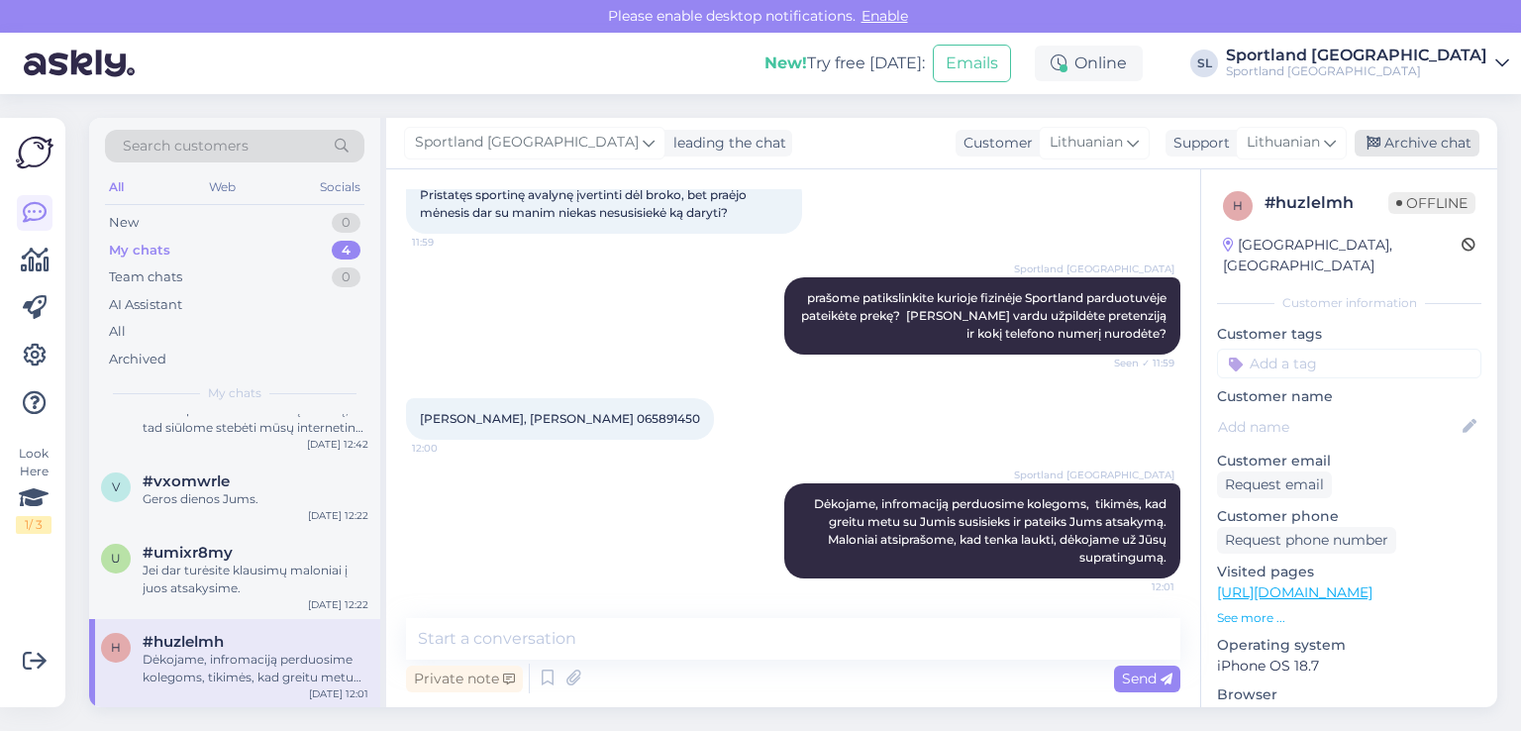
click at [1415, 148] on div "Archive chat" at bounding box center [1416, 143] width 125 height 27
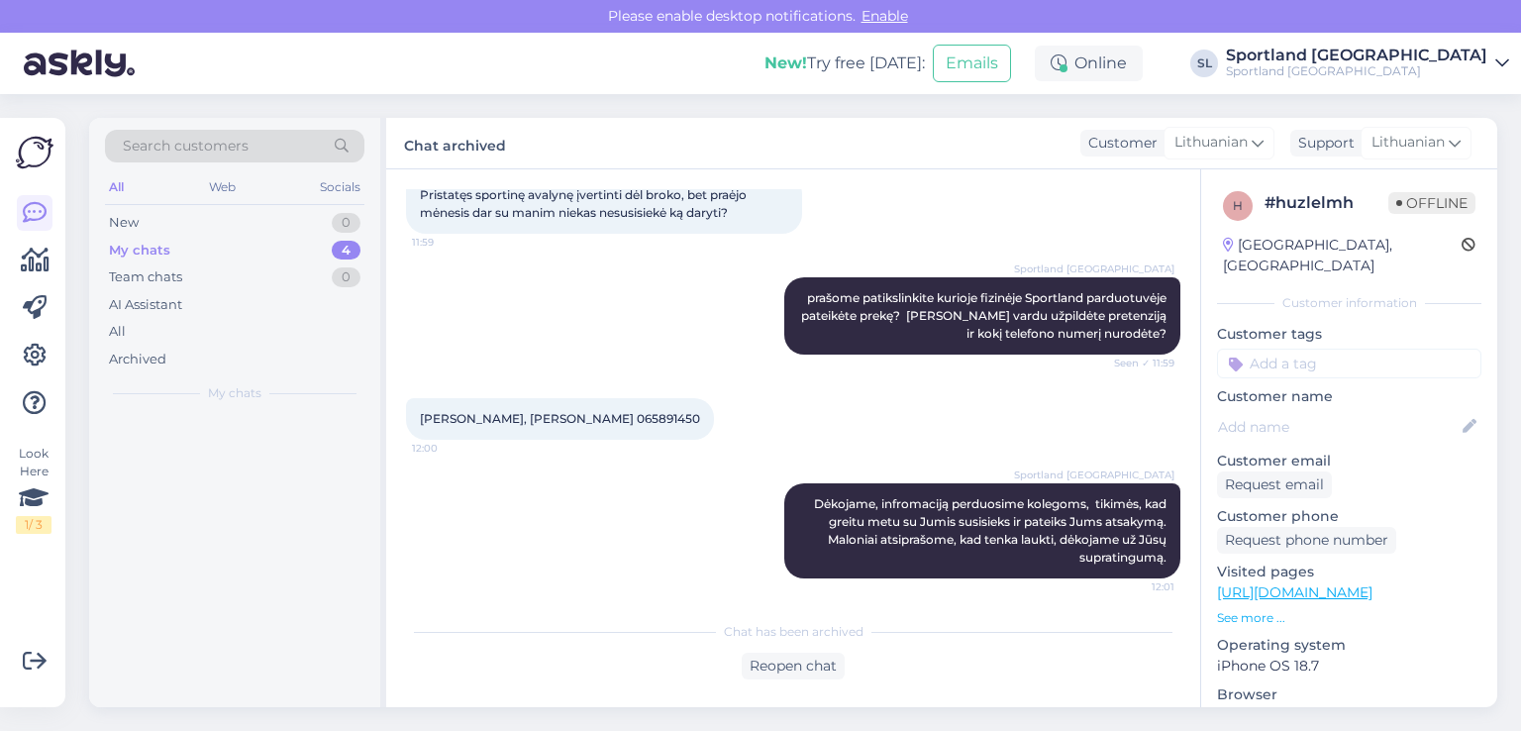
scroll to position [0, 0]
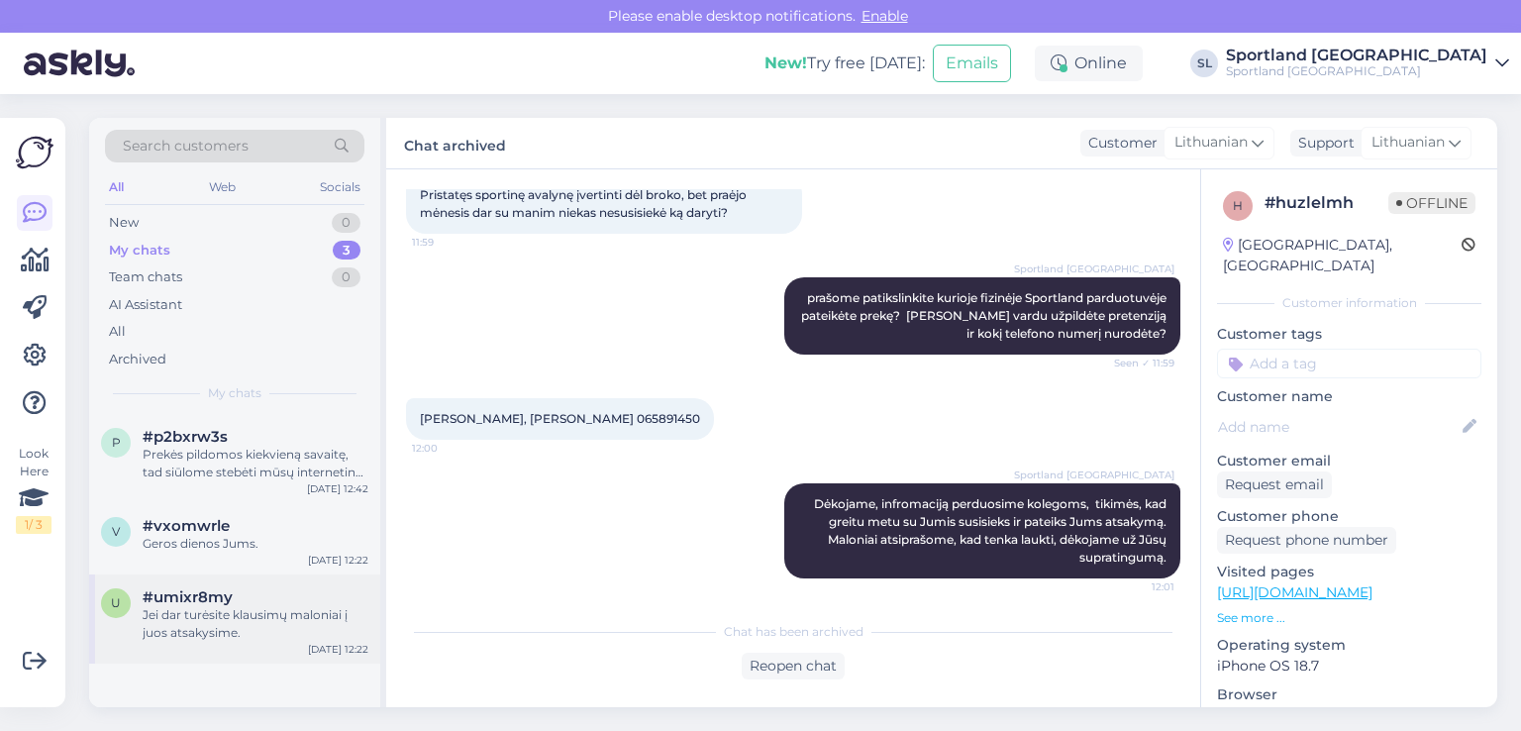
click at [245, 604] on div "#umixr8my" at bounding box center [256, 597] width 226 height 18
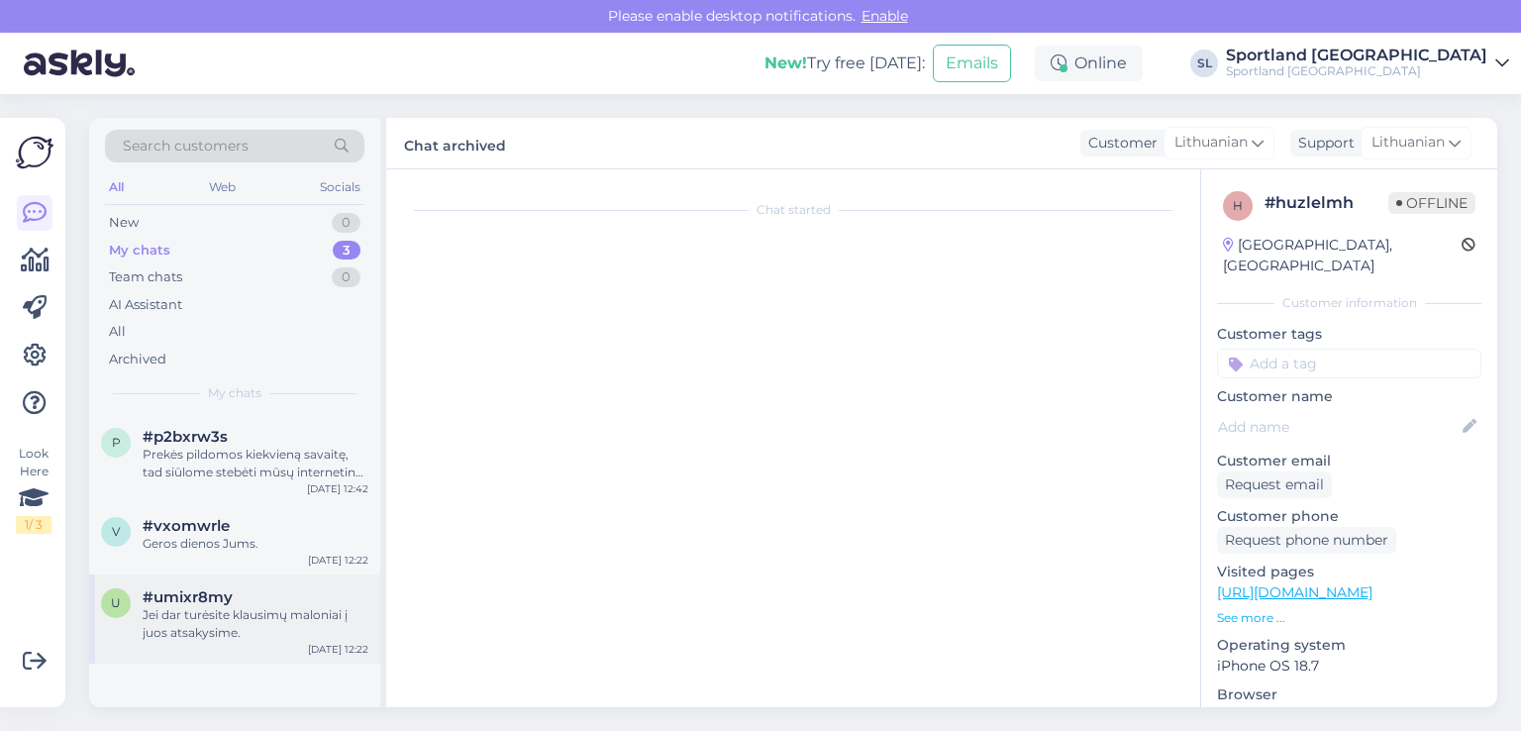
scroll to position [492, 0]
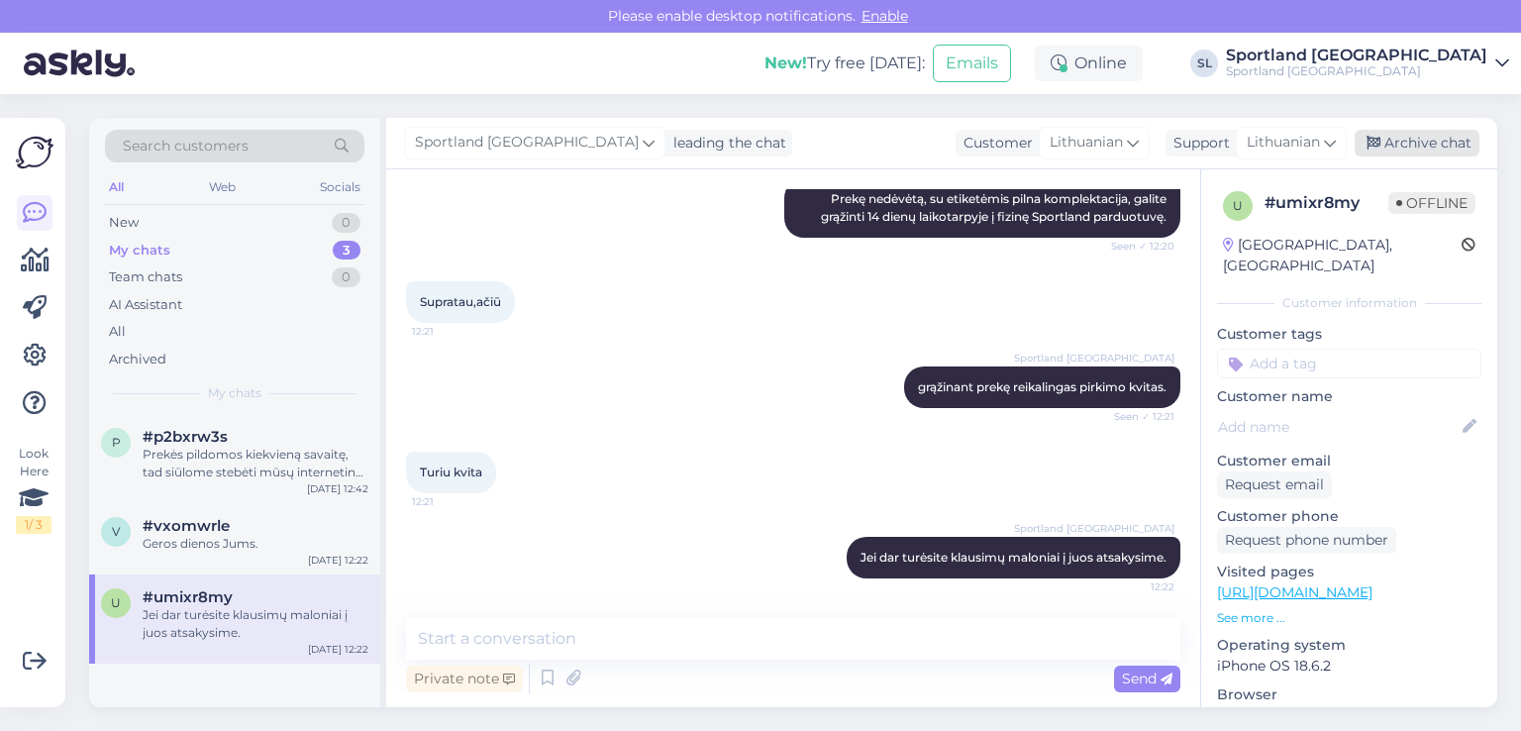
click at [1430, 135] on div "Archive chat" at bounding box center [1416, 143] width 125 height 27
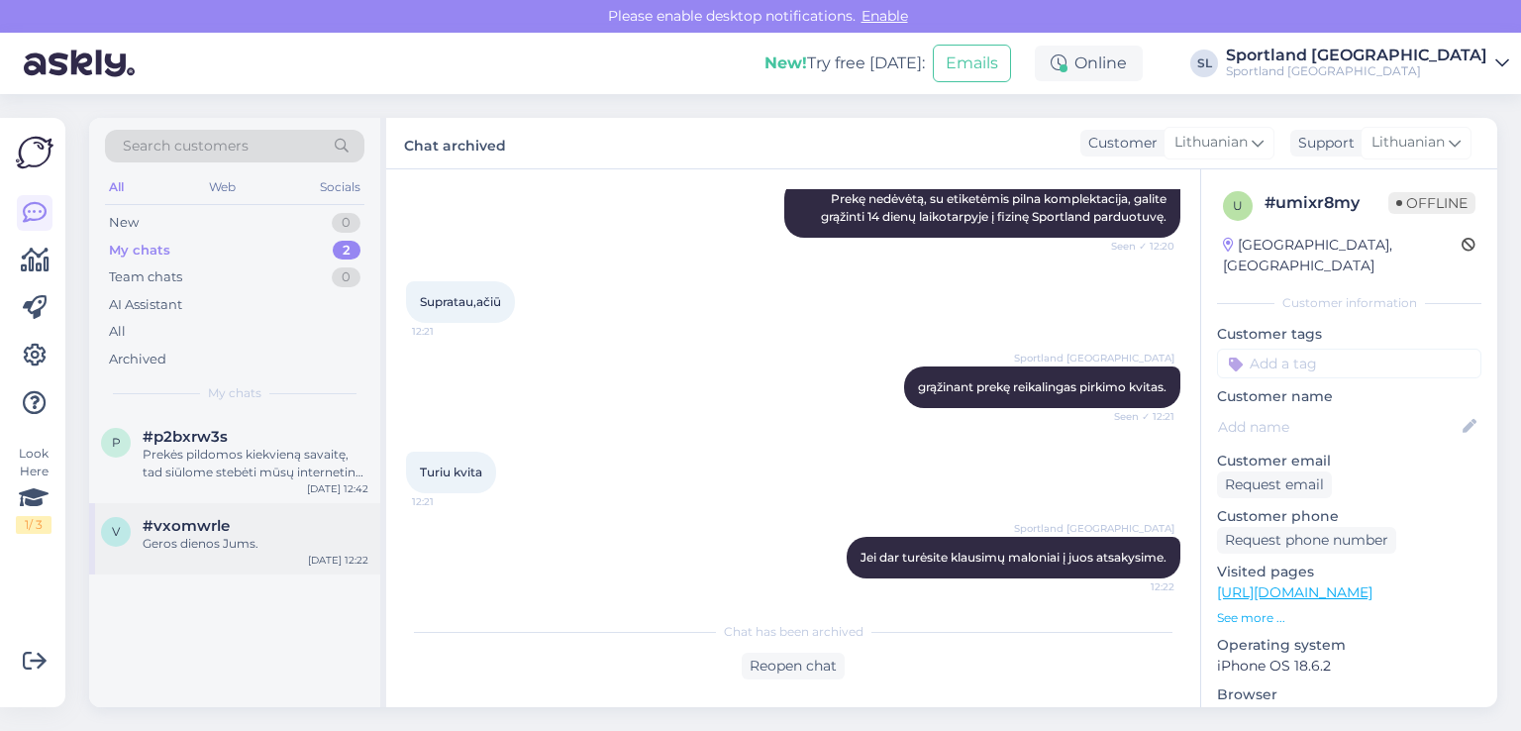
click at [226, 533] on span "#vxomwrle" at bounding box center [186, 526] width 87 height 18
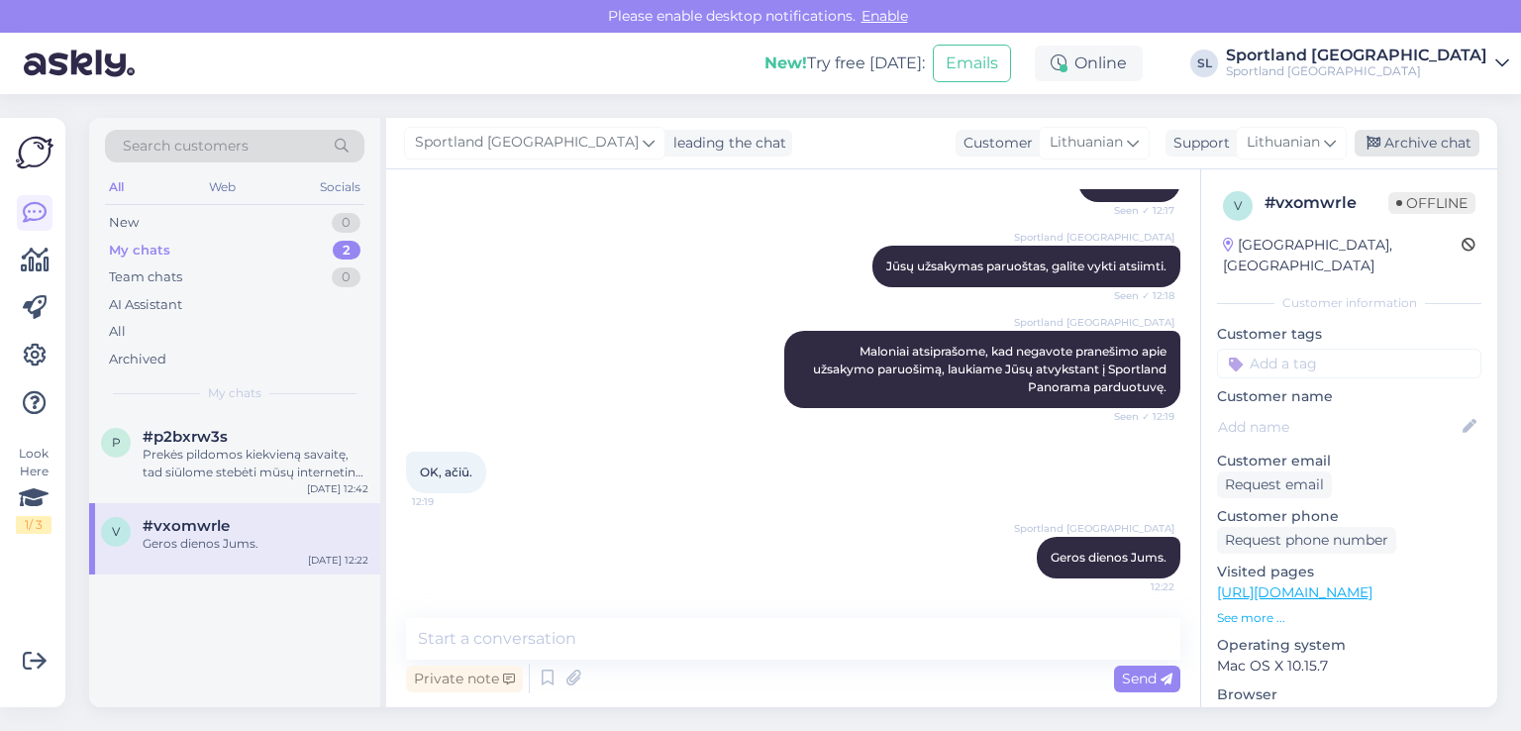
click at [1467, 151] on div "Archive chat" at bounding box center [1416, 143] width 125 height 27
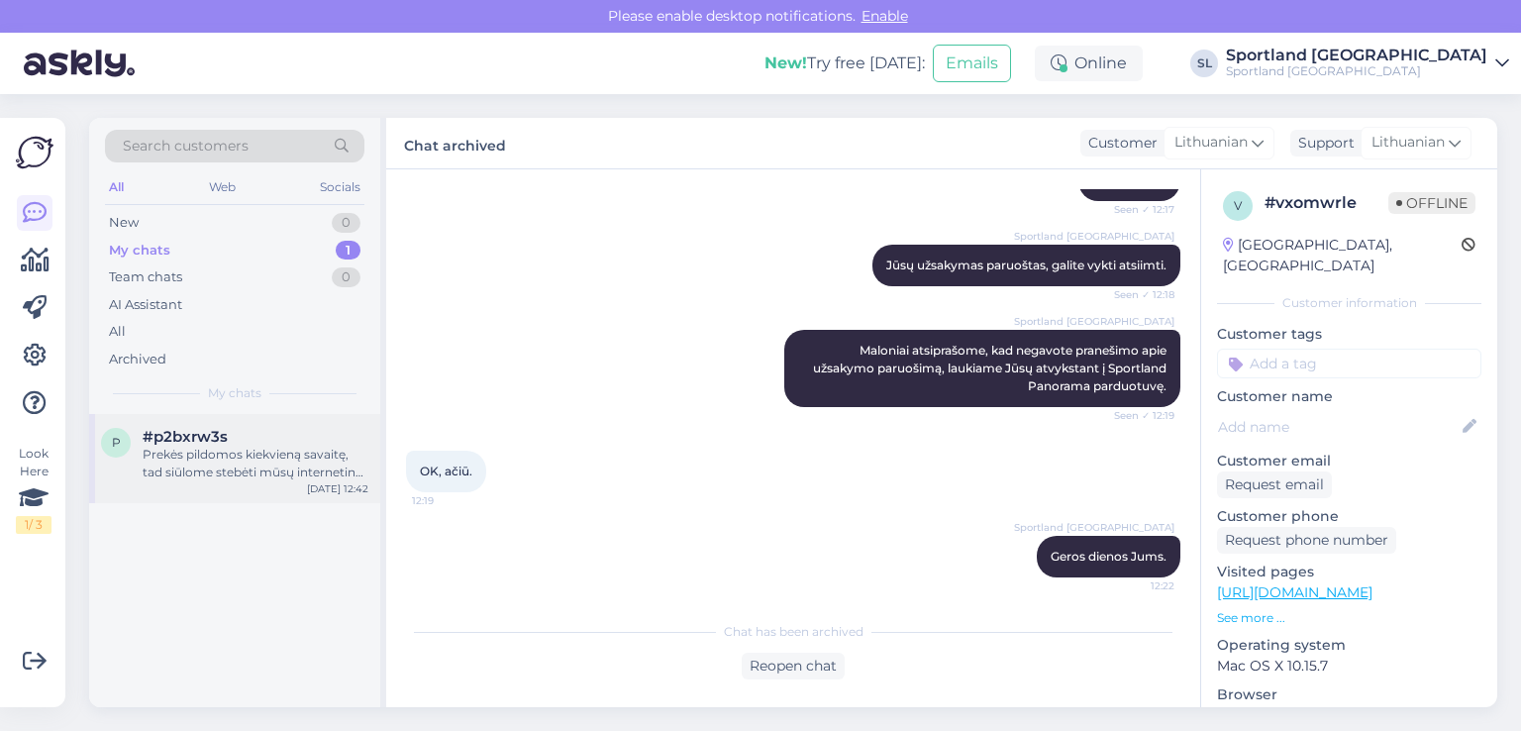
click at [274, 439] on div "#p2bxrw3s" at bounding box center [256, 437] width 226 height 18
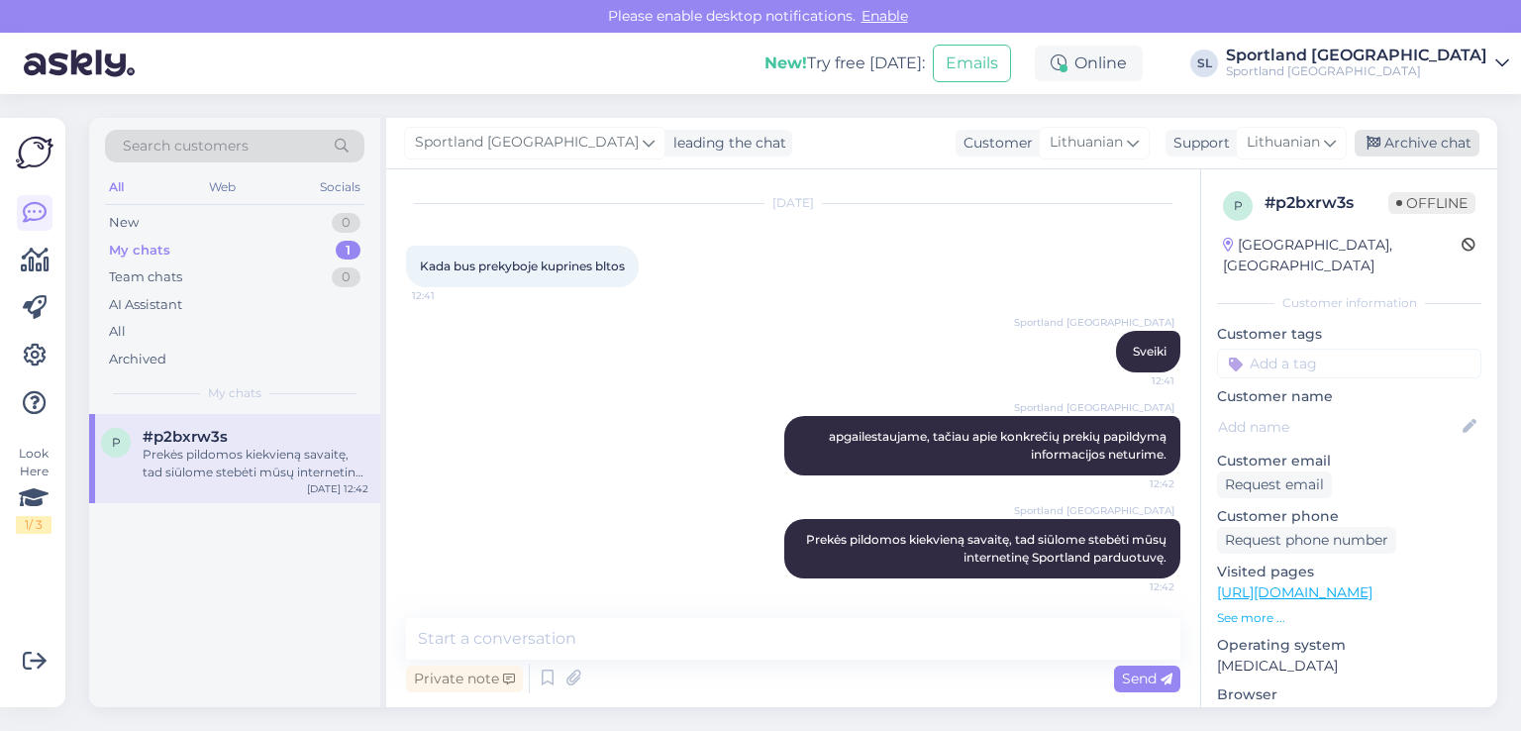
click at [1387, 136] on div "Archive chat" at bounding box center [1416, 143] width 125 height 27
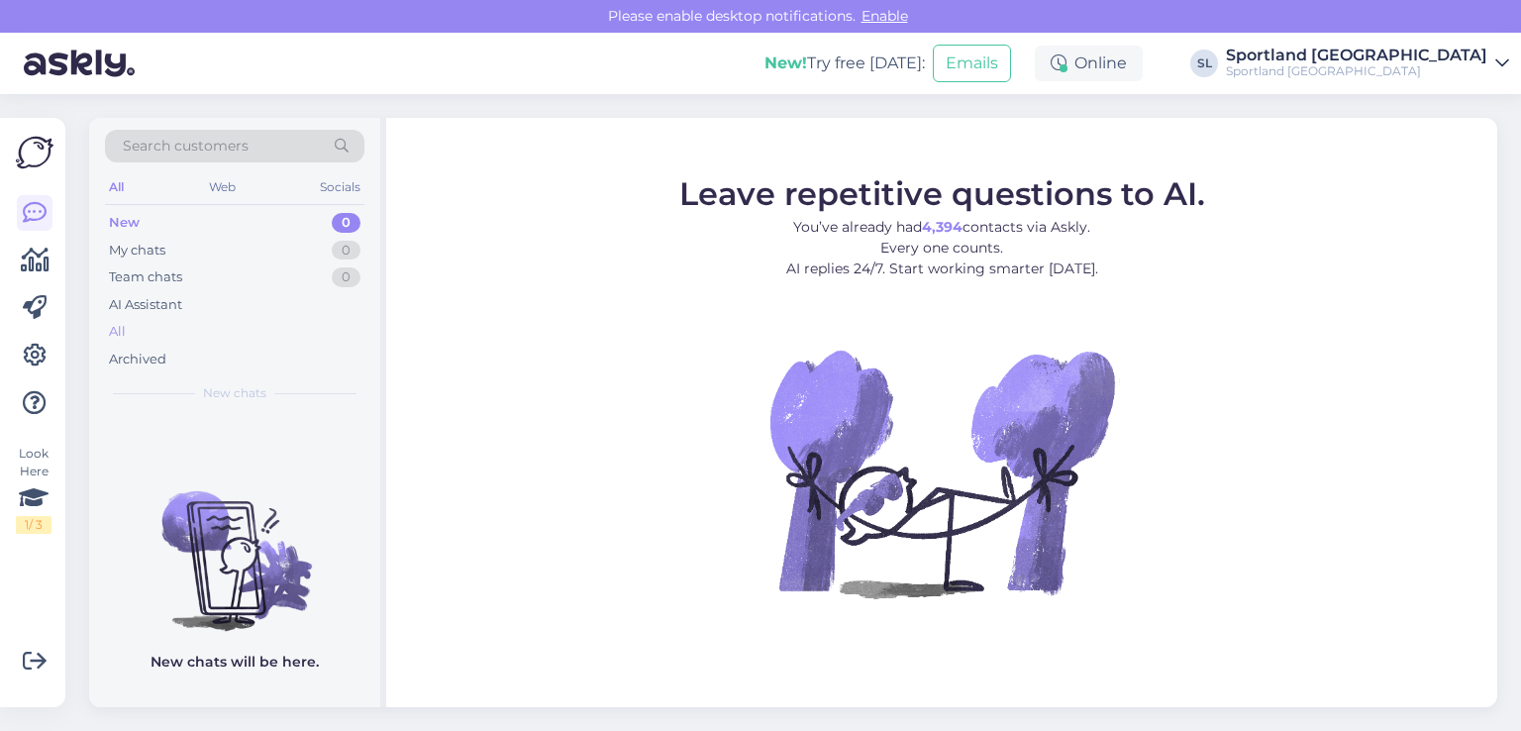
click at [133, 332] on div "All" at bounding box center [234, 332] width 259 height 28
click at [161, 333] on div "All" at bounding box center [234, 332] width 259 height 28
